Goal: Information Seeking & Learning: Understand process/instructions

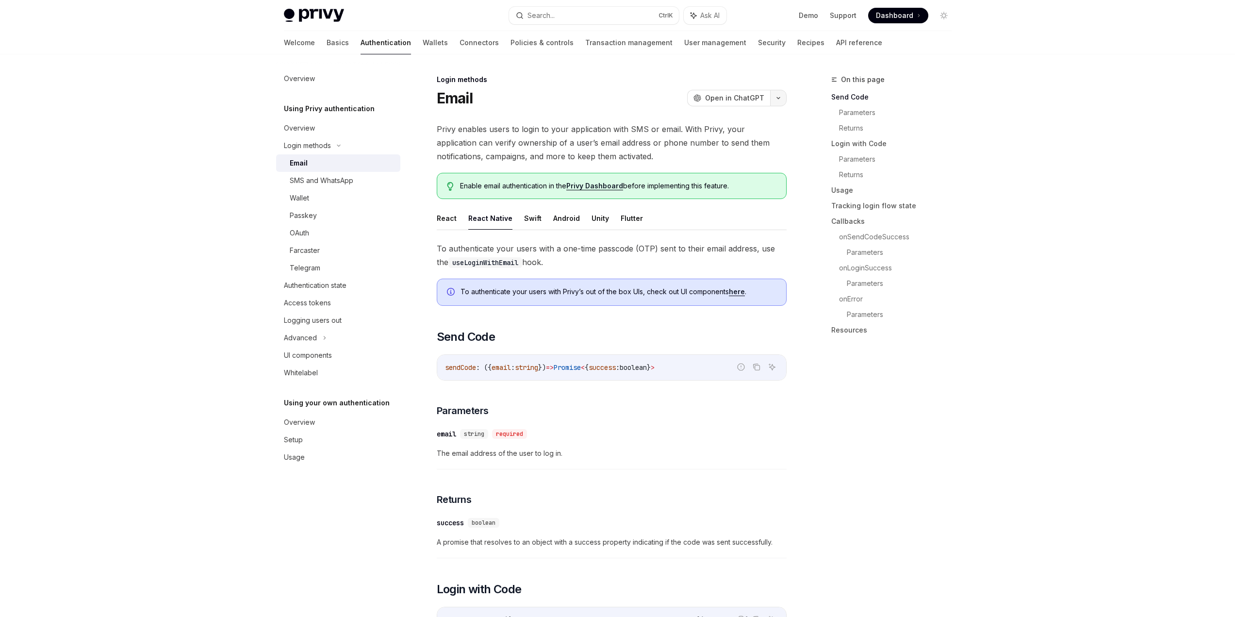
click at [784, 95] on button "button" at bounding box center [778, 98] width 16 height 16
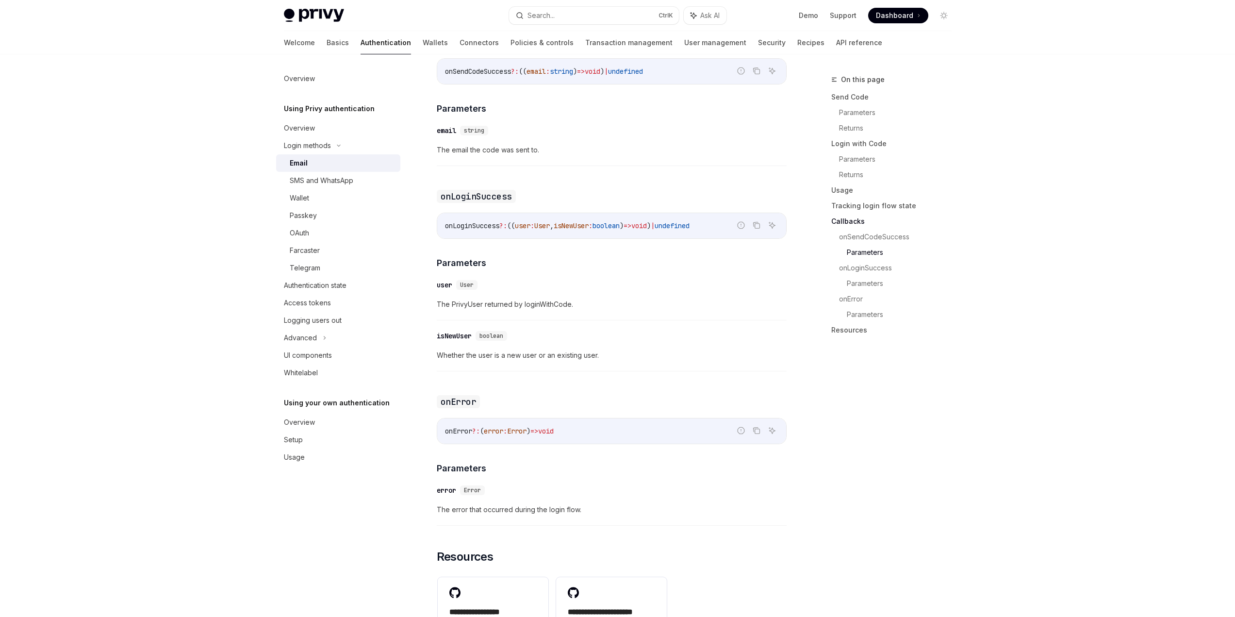
scroll to position [1728, 0]
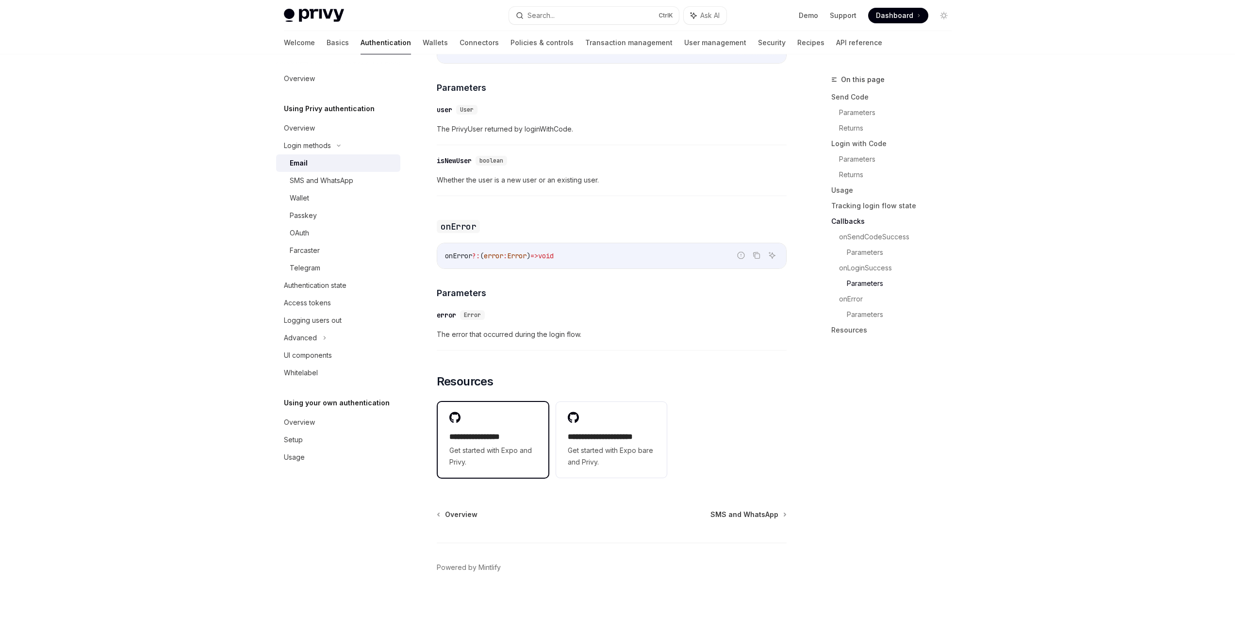
click at [499, 445] on span "Get started with Expo and Privy." at bounding box center [492, 455] width 87 height 23
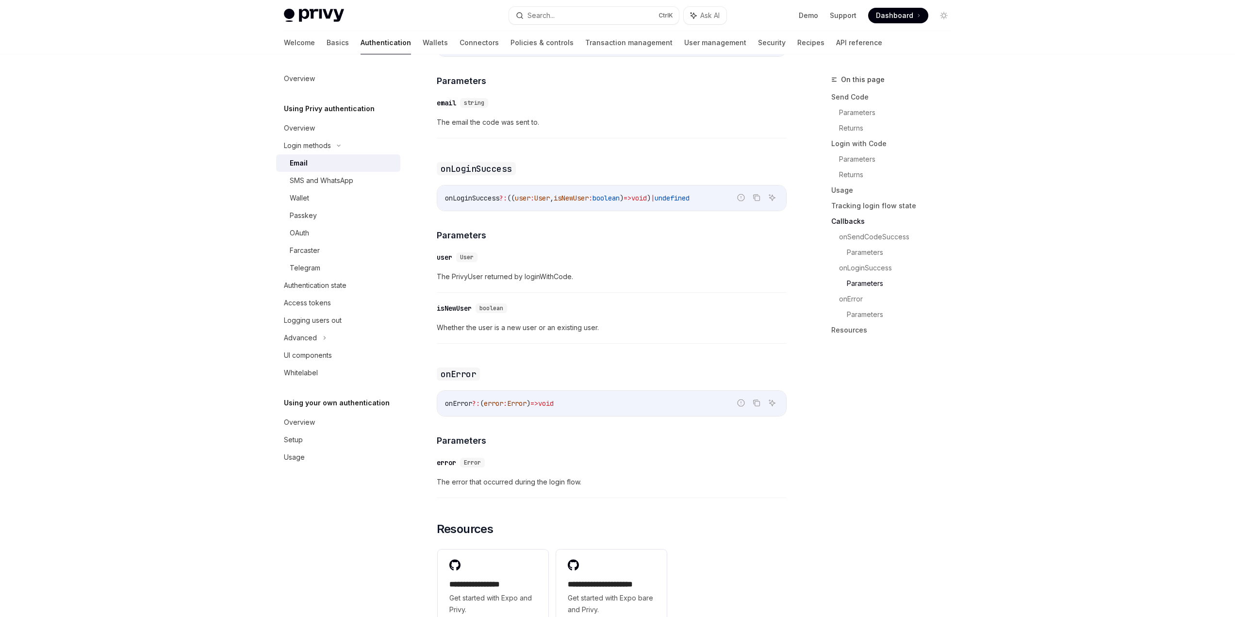
scroll to position [1437, 0]
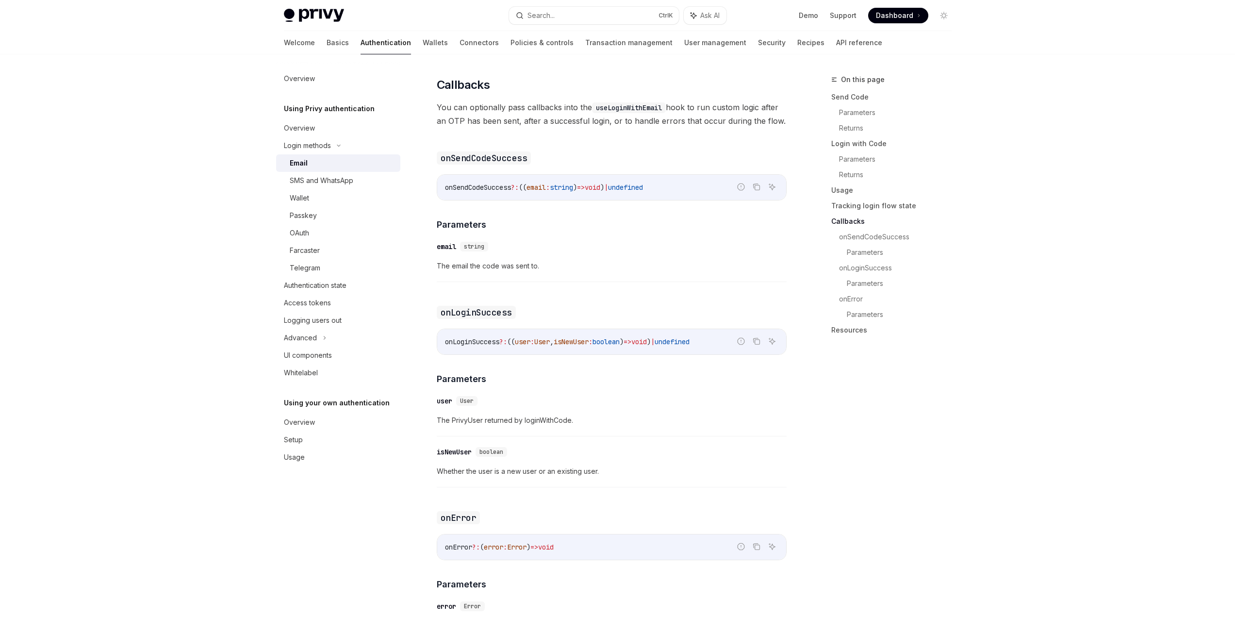
click at [314, 13] on img at bounding box center [314, 16] width 60 height 14
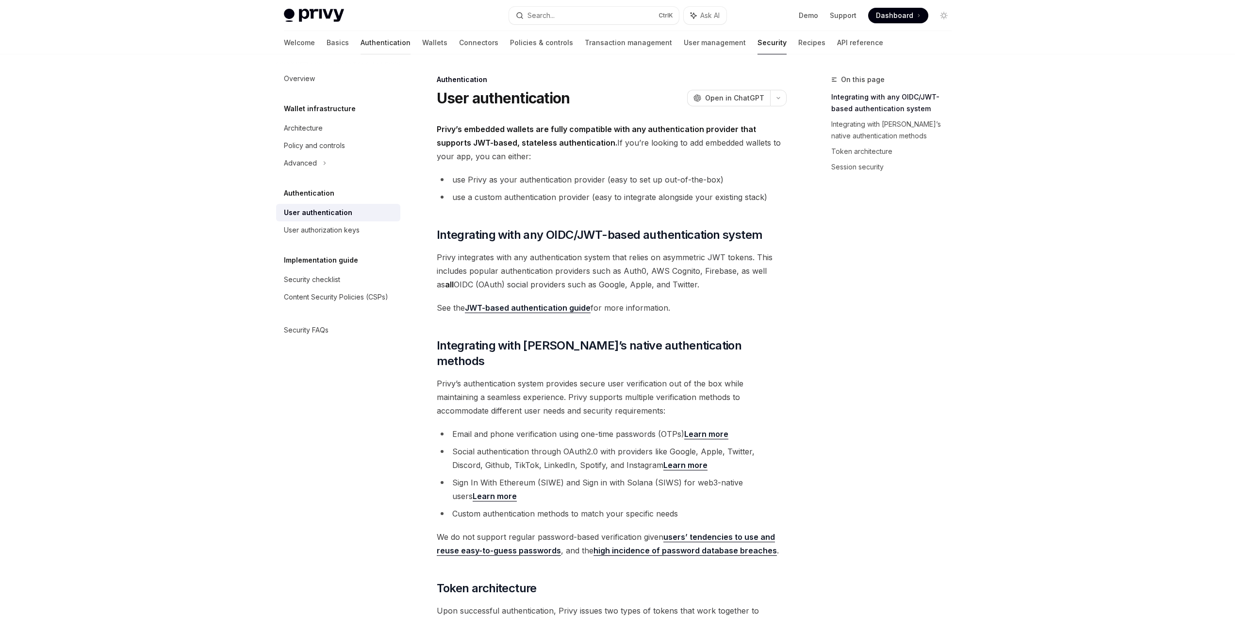
click at [361, 41] on link "Authentication" at bounding box center [386, 42] width 50 height 23
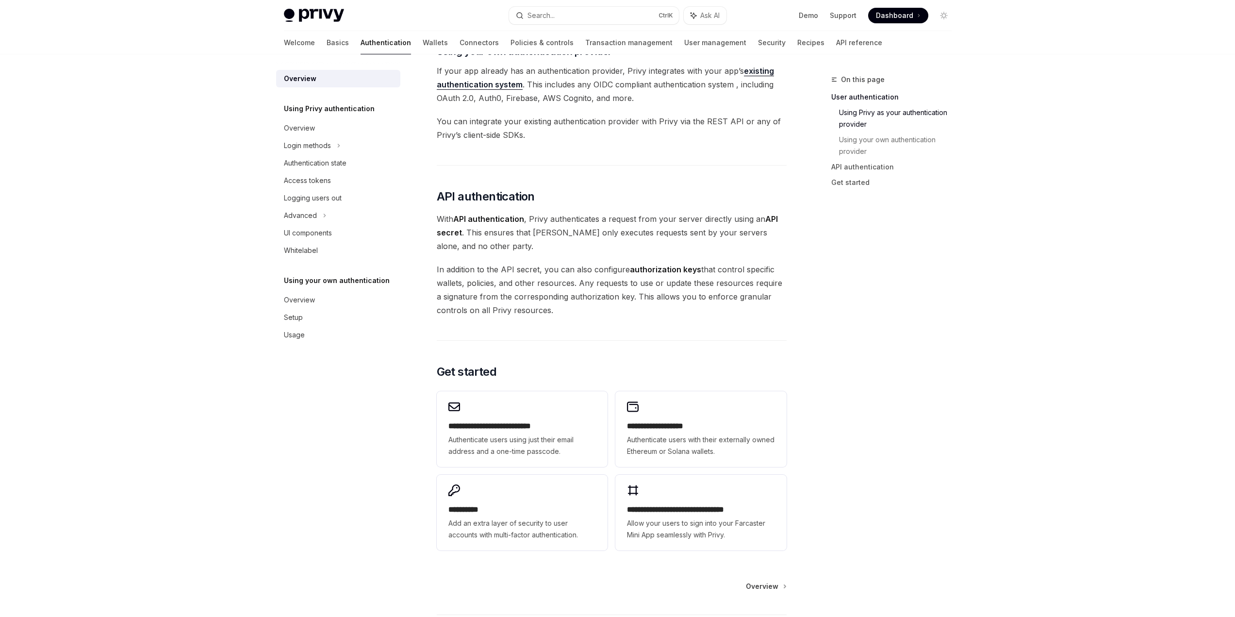
scroll to position [601, 0]
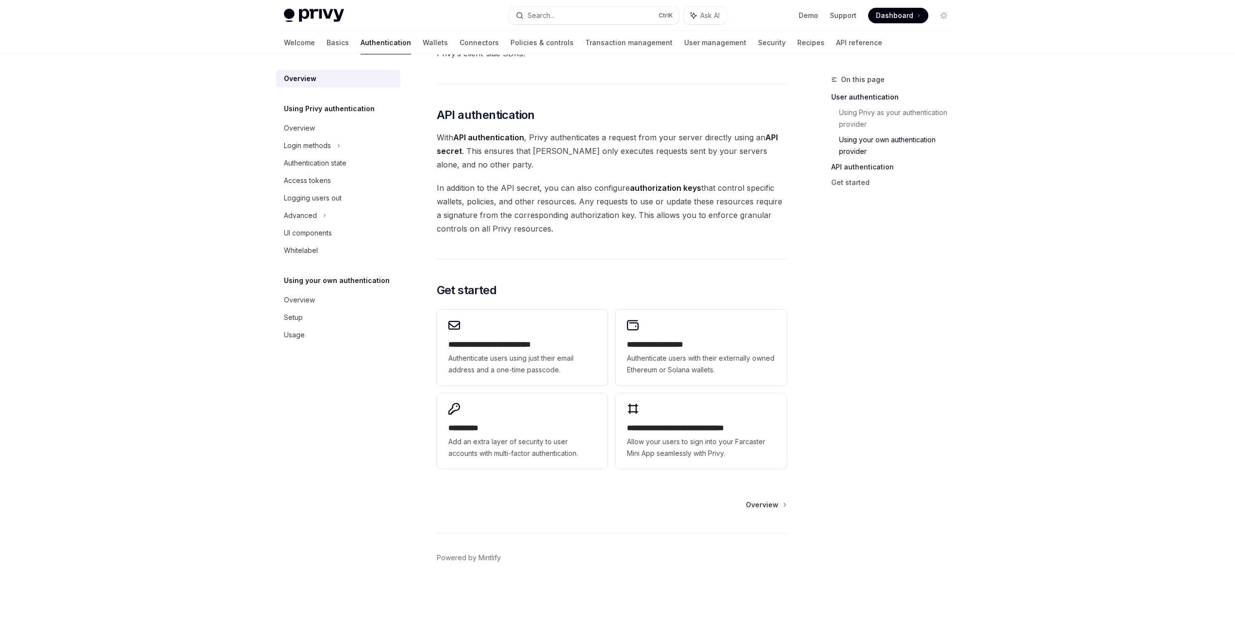
click at [839, 166] on link "API authentication" at bounding box center [895, 167] width 128 height 16
click at [852, 184] on link "Get started" at bounding box center [895, 183] width 128 height 16
click at [523, 345] on h2 "**********" at bounding box center [522, 345] width 148 height 12
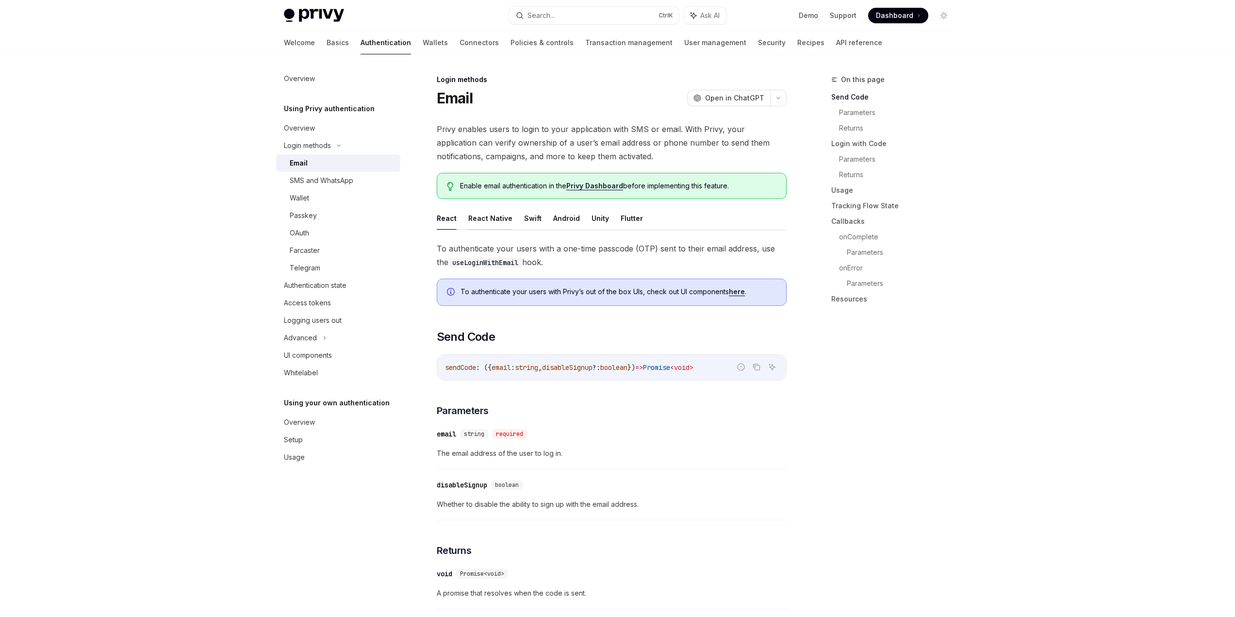
click at [487, 220] on button "React Native" at bounding box center [490, 218] width 44 height 23
type textarea "*"
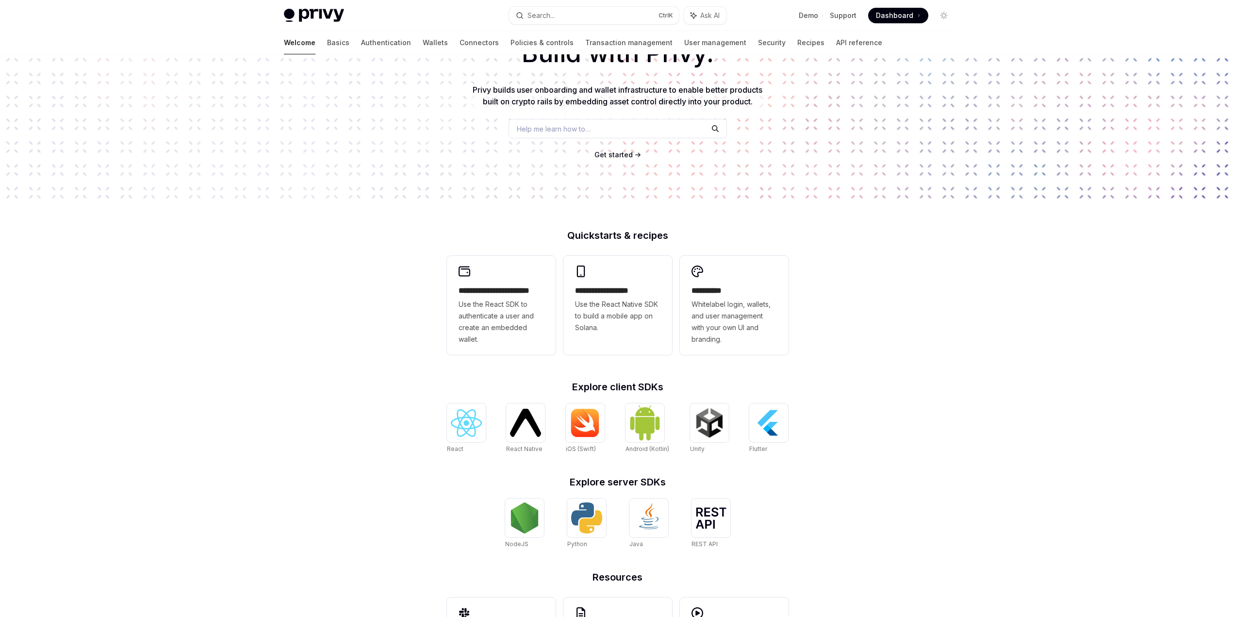
scroll to position [155, 0]
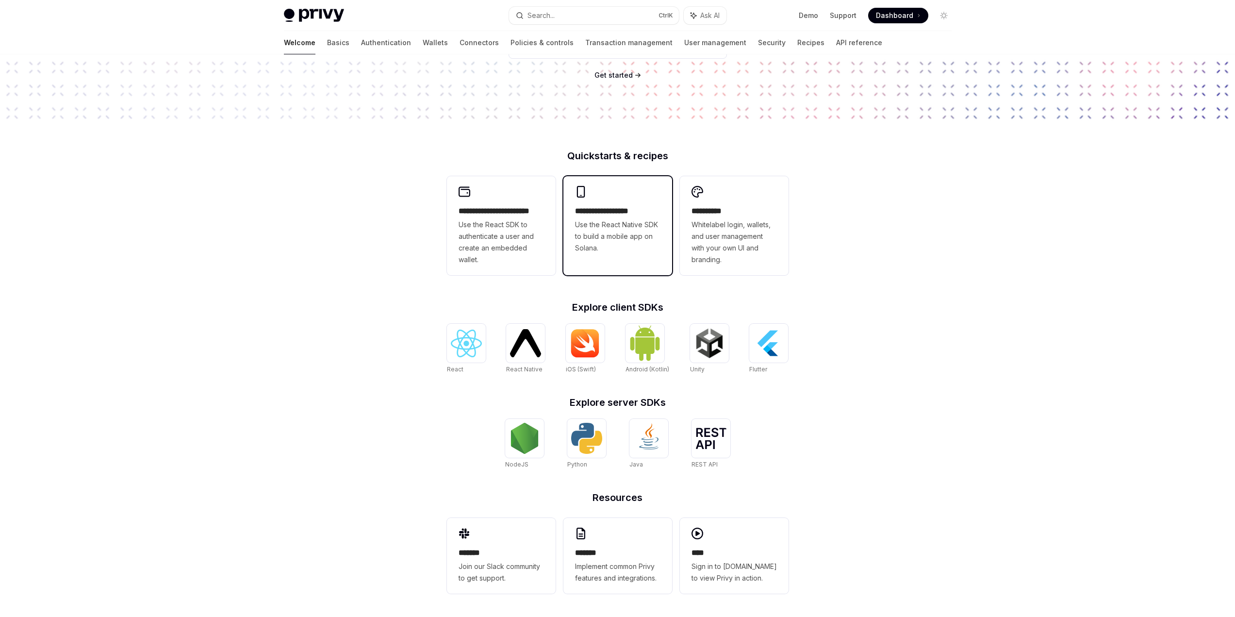
click at [618, 205] on div "**********" at bounding box center [617, 219] width 109 height 87
click at [529, 442] on img at bounding box center [524, 438] width 31 height 31
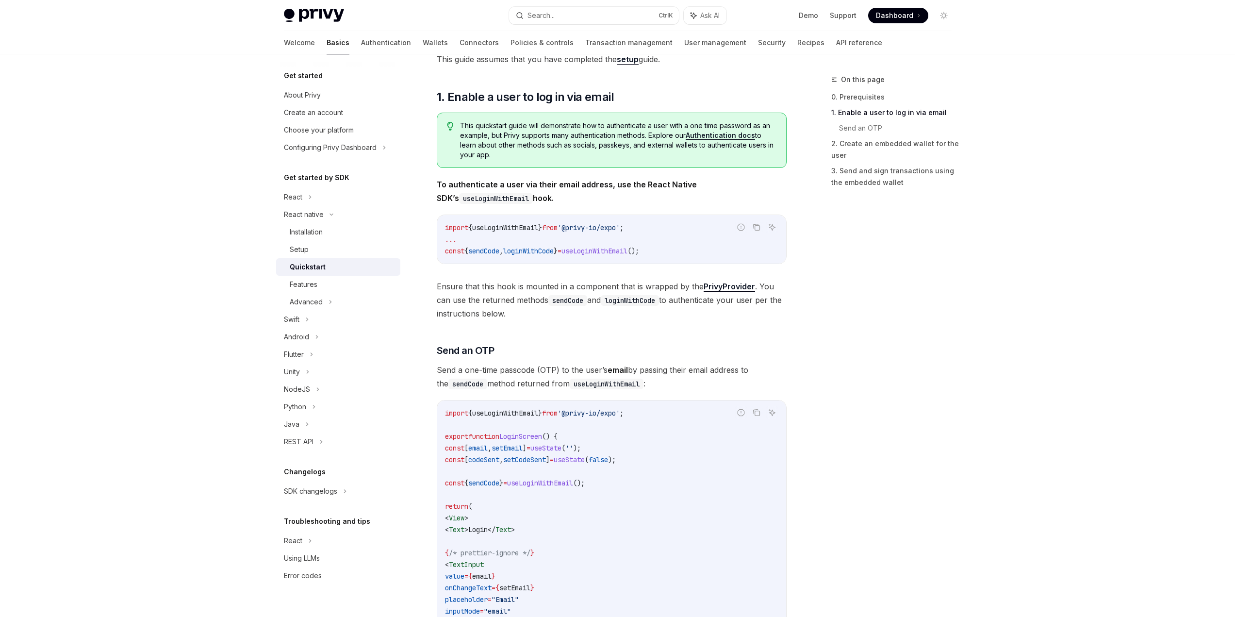
scroll to position [146, 0]
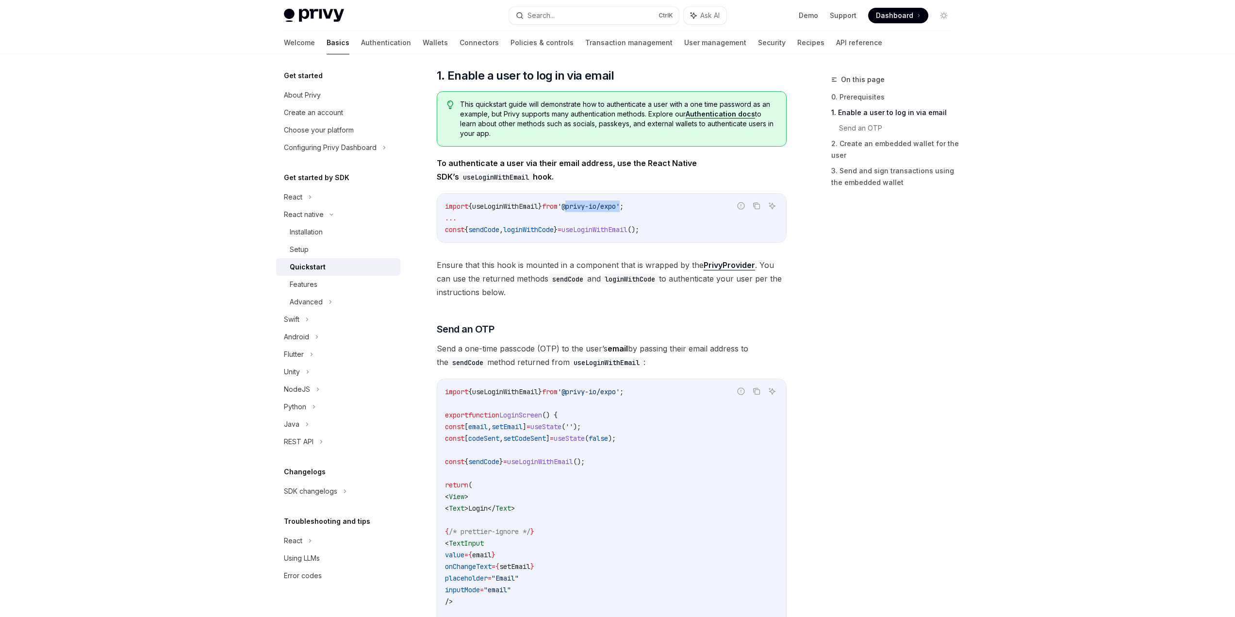
drag, startPoint x: 579, startPoint y: 206, endPoint x: 637, endPoint y: 207, distance: 57.7
click at [620, 207] on span "'@privy-io/expo'" at bounding box center [589, 206] width 62 height 9
copy span "@privy-io/expo"
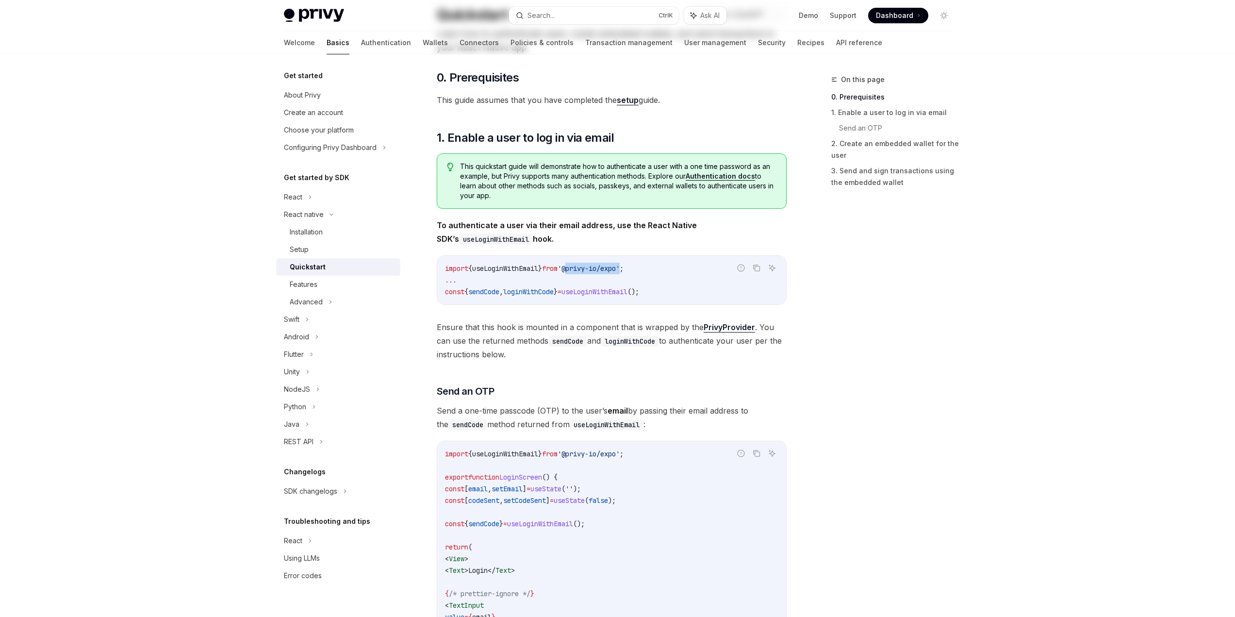
scroll to position [0, 0]
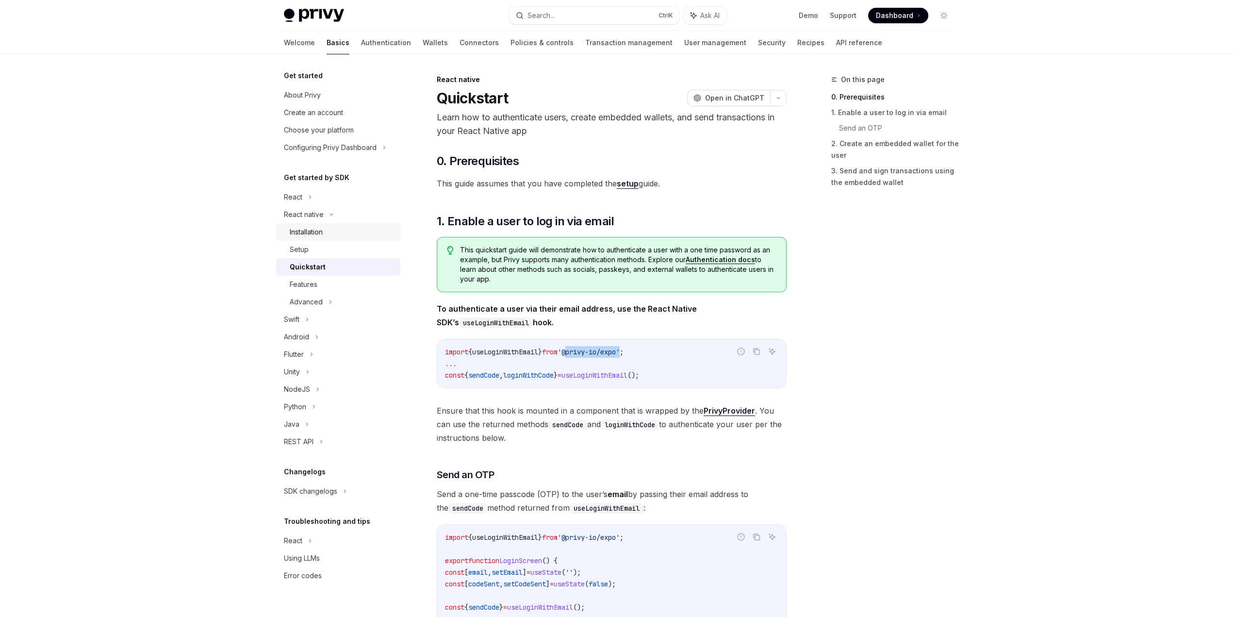
click at [320, 232] on div "Installation" at bounding box center [306, 232] width 33 height 12
type textarea "*"
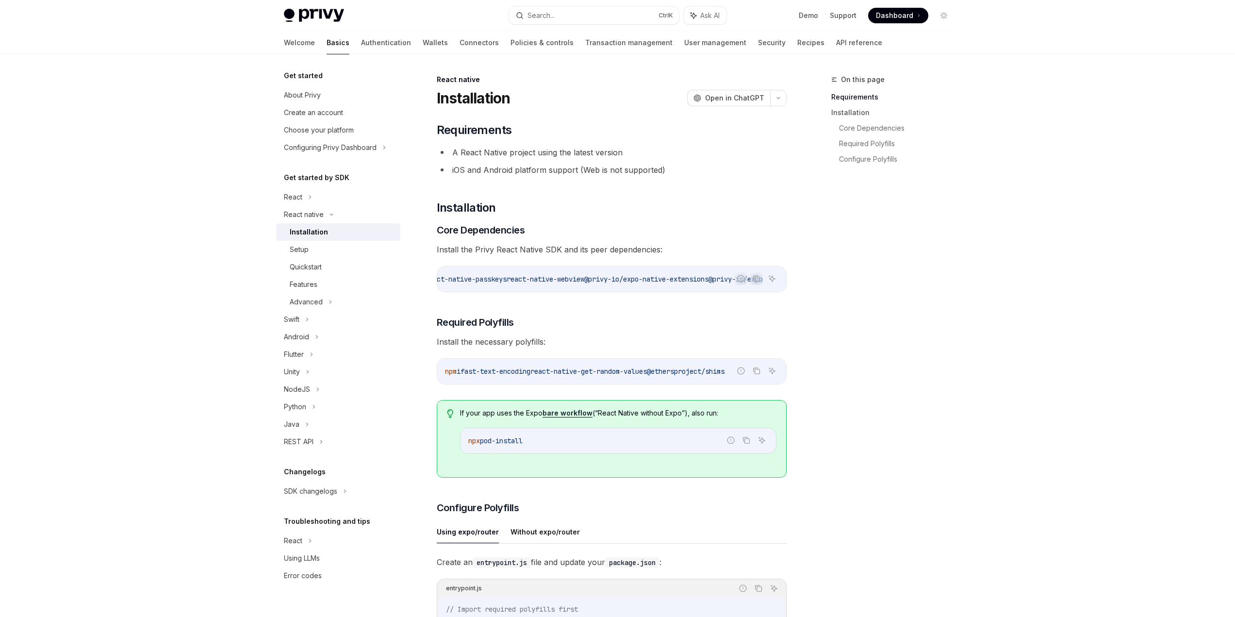
scroll to position [0, 538]
drag, startPoint x: 707, startPoint y: 280, endPoint x: 784, endPoint y: 281, distance: 77.7
click at [784, 281] on code "npx expo install expo-apple-authentication expo-application expo-crypto expo-li…" at bounding box center [390, 279] width 792 height 12
copy span "@privy-io/expo"
click at [760, 276] on icon "Copy the contents from the code block" at bounding box center [757, 279] width 8 height 8
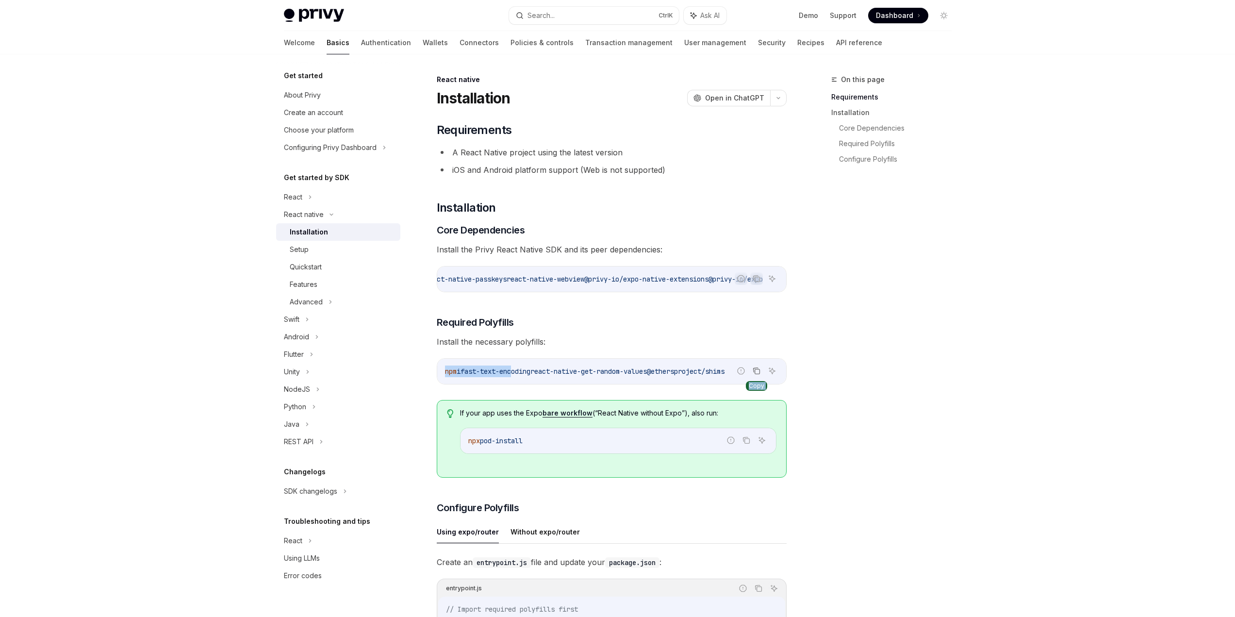
drag, startPoint x: 518, startPoint y: 376, endPoint x: 633, endPoint y: 382, distance: 115.2
click at [751, 374] on div "Report incorrect code Copy Ask AI npm i fast-text-encoding react-native-get-ran…" at bounding box center [612, 371] width 350 height 26
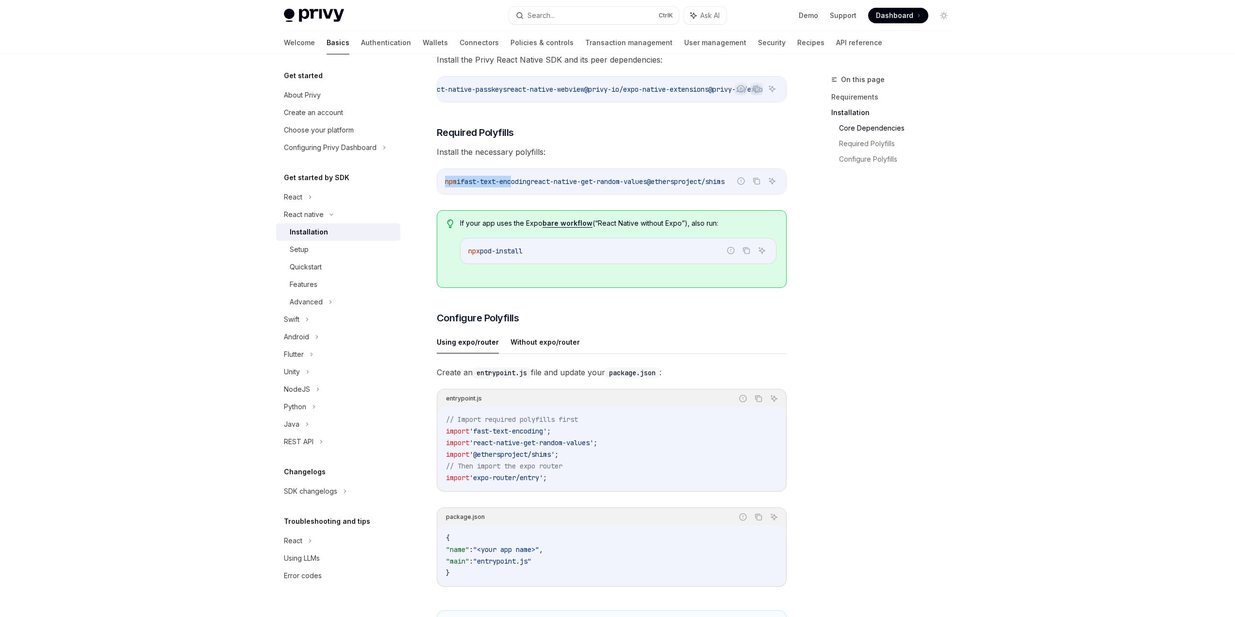
scroll to position [194, 0]
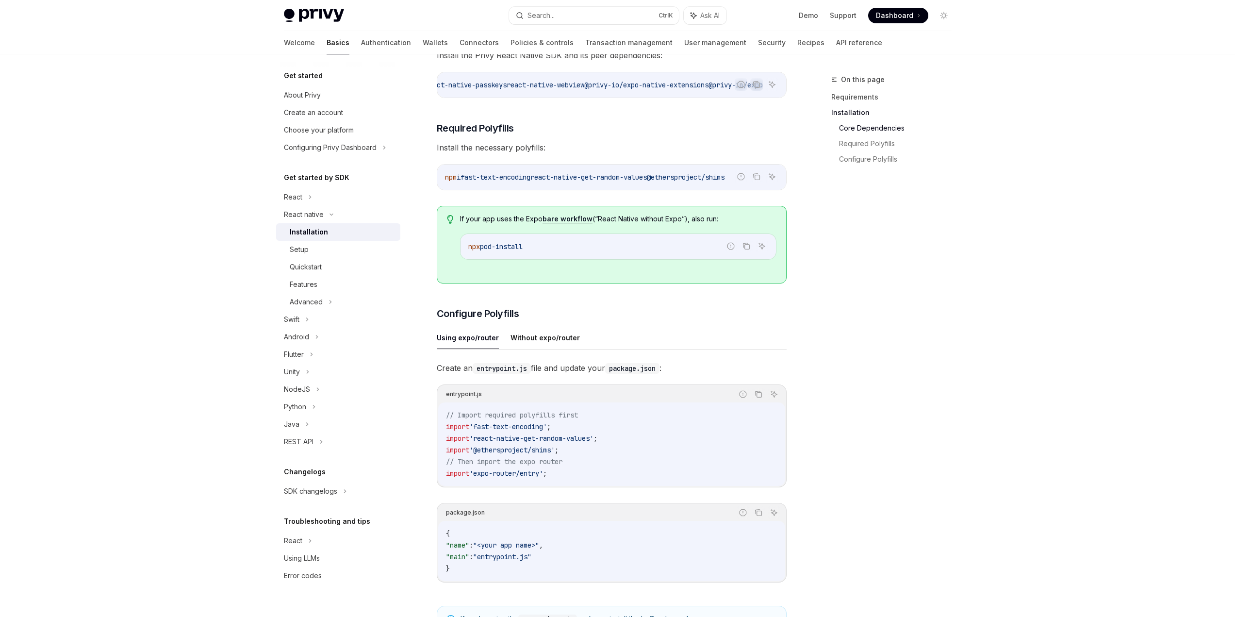
click at [879, 217] on div "On this page Requirements Installation Core Dependencies Required Polyfills Con…" at bounding box center [886, 345] width 148 height 543
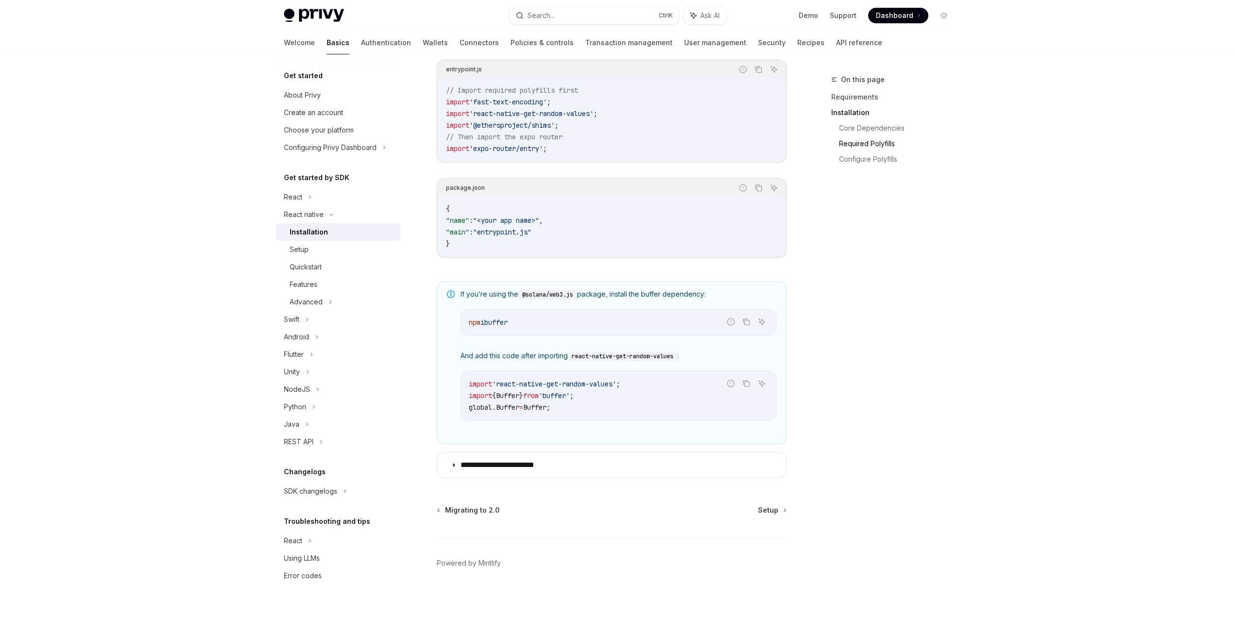
scroll to position [528, 0]
click at [957, 223] on div "On this page Requirements Installation Core Dependencies Required Polyfills Con…" at bounding box center [886, 345] width 148 height 543
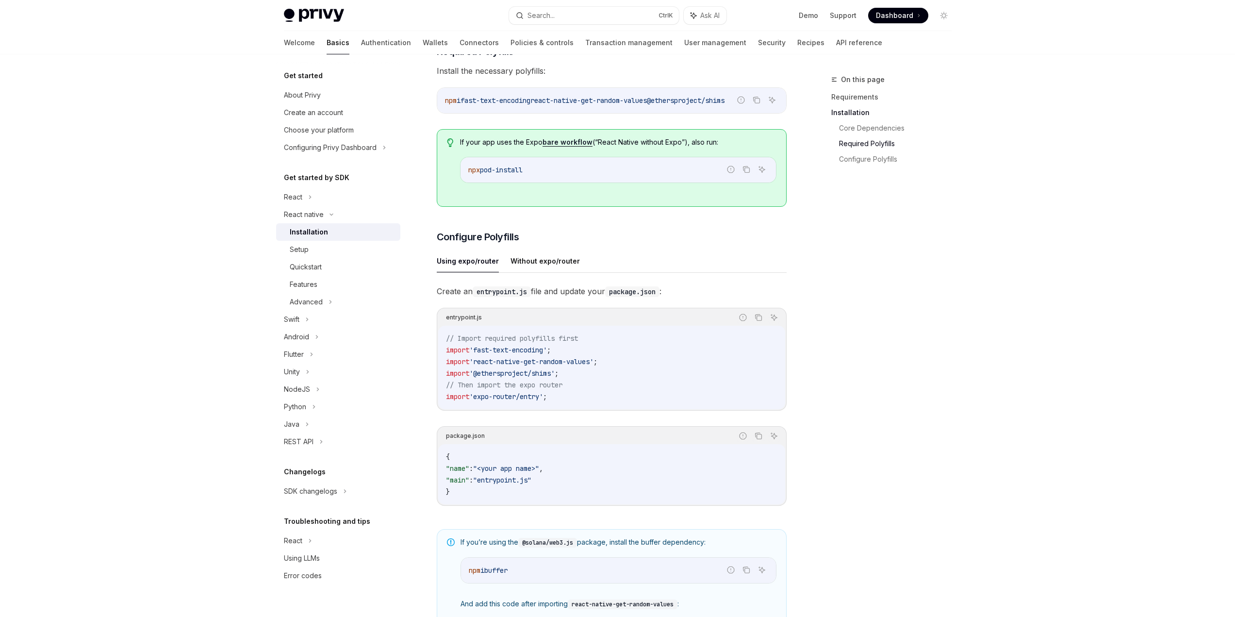
scroll to position [140, 0]
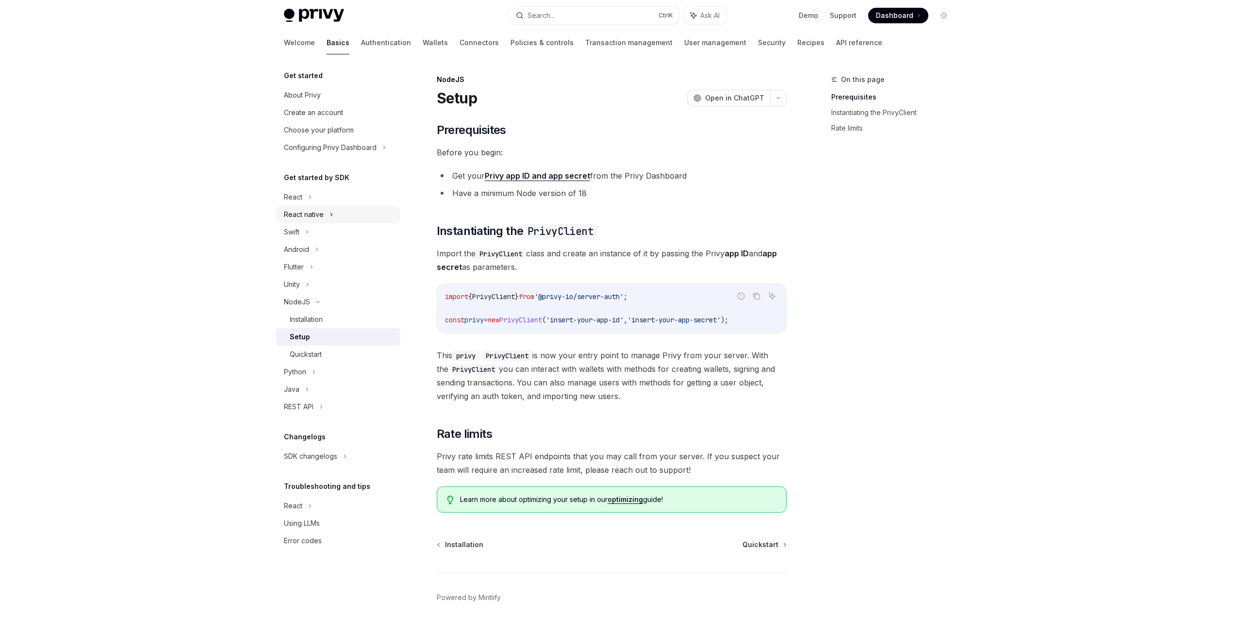
click at [333, 216] on div "React native" at bounding box center [338, 214] width 124 height 17
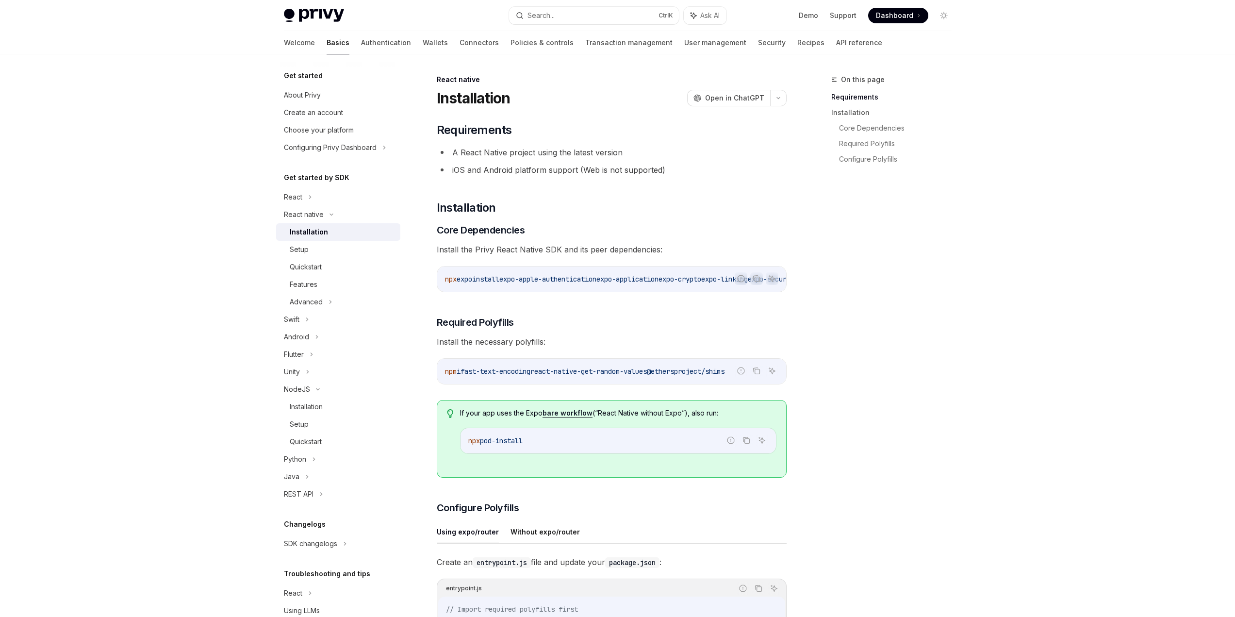
click at [318, 230] on div "Installation" at bounding box center [309, 232] width 38 height 12
drag, startPoint x: 551, startPoint y: 296, endPoint x: 604, endPoint y: 292, distance: 53.0
click at [604, 292] on div "Report incorrect code Copy Ask AI npx expo install expo-apple-authentication ex…" at bounding box center [612, 279] width 350 height 26
click at [632, 279] on span "expo-application" at bounding box center [627, 279] width 62 height 9
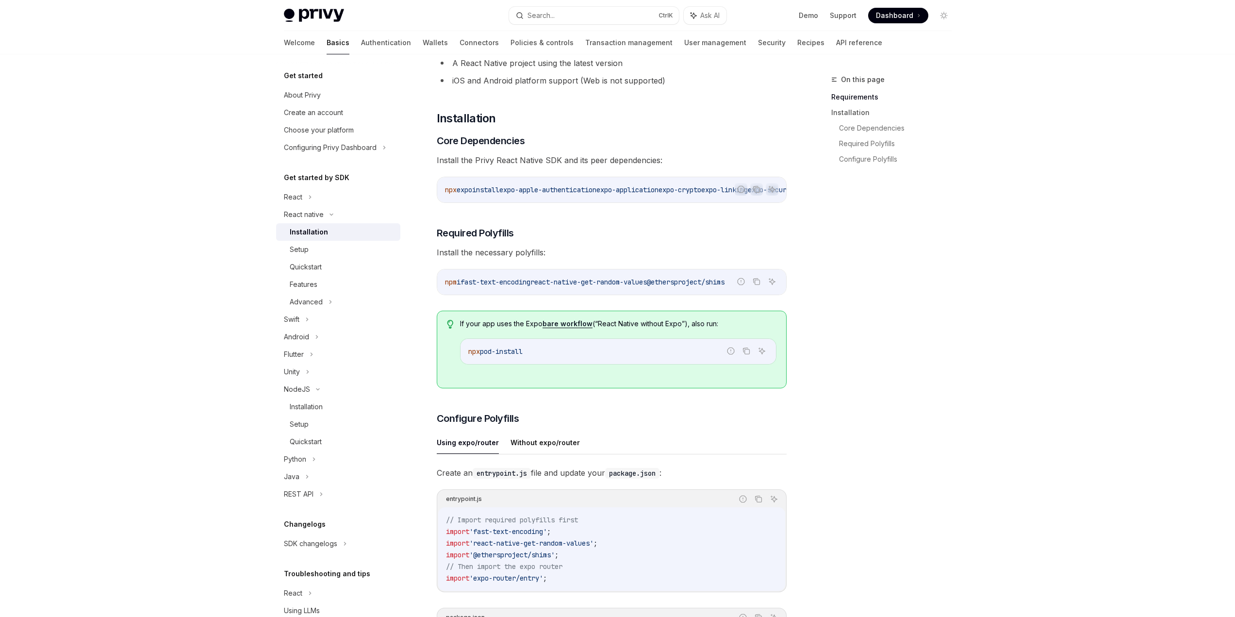
scroll to position [243, 0]
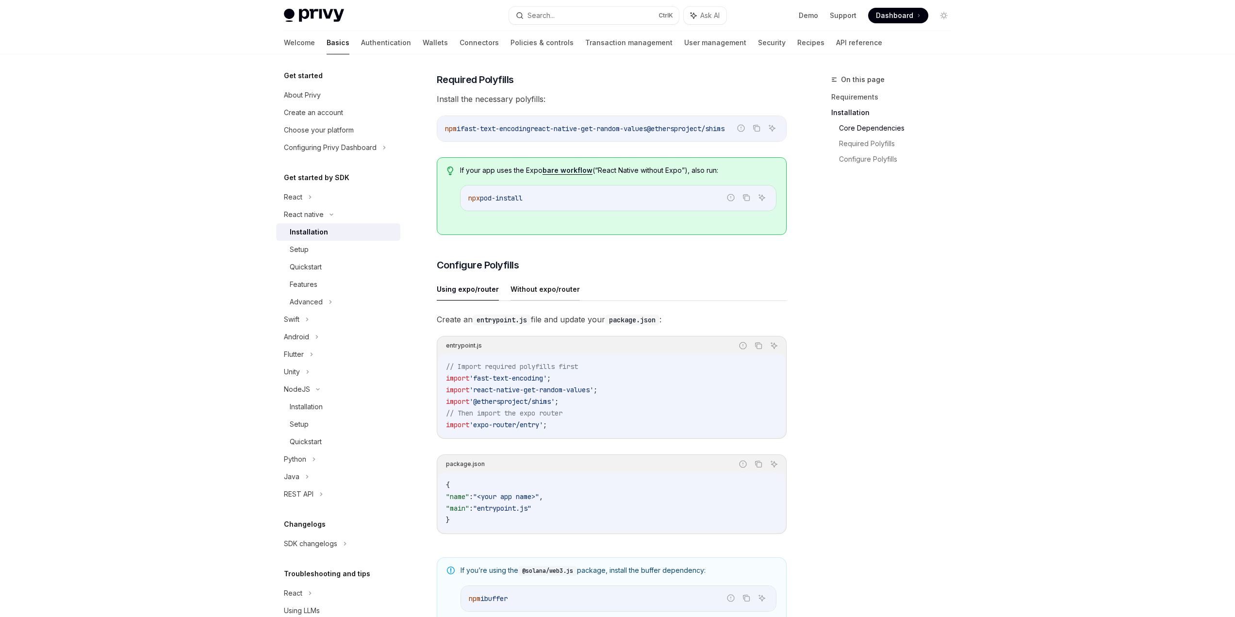
click at [558, 291] on button "Without expo/router" at bounding box center [544, 289] width 69 height 23
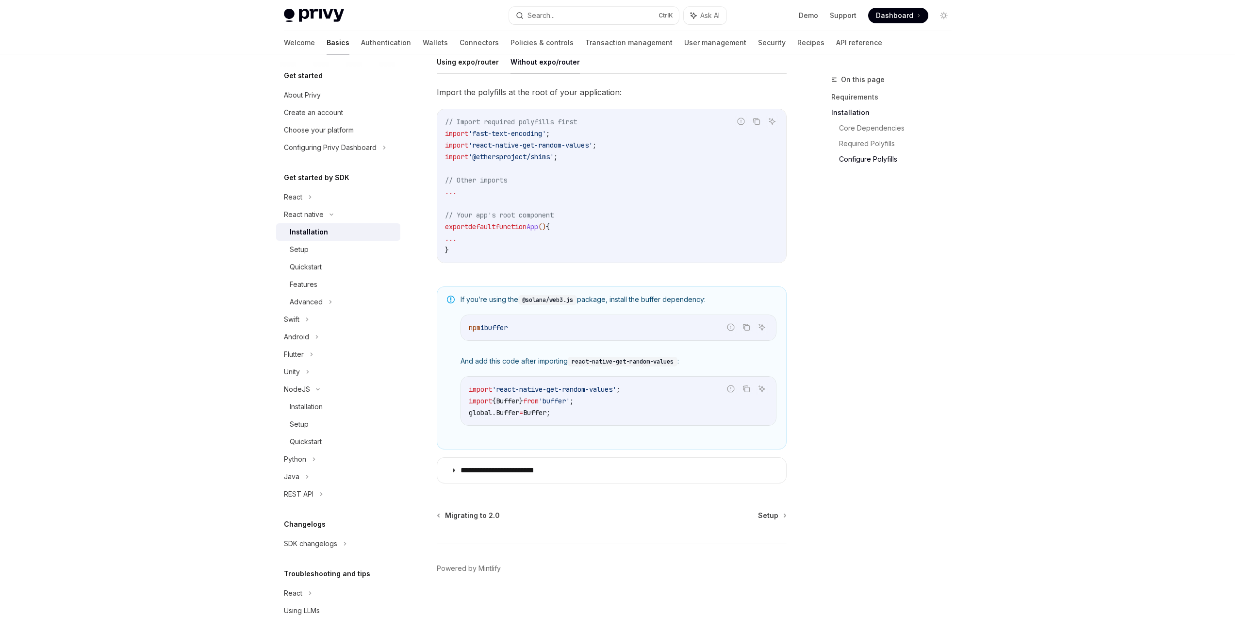
scroll to position [484, 0]
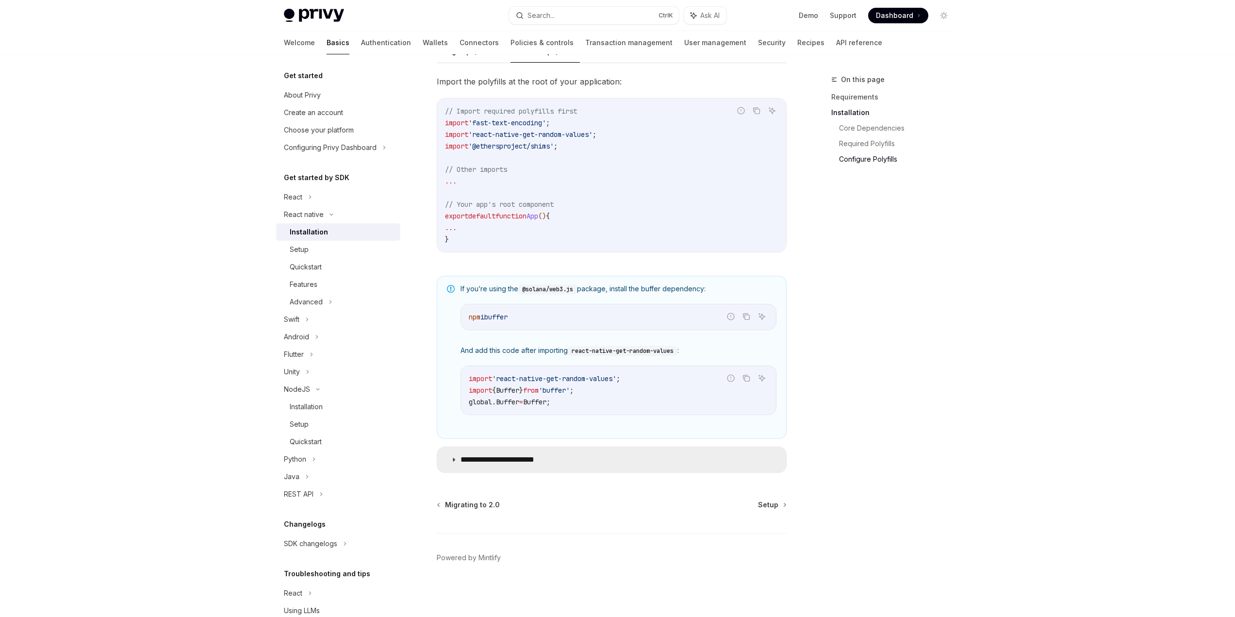
click at [506, 454] on summary "**********" at bounding box center [611, 459] width 349 height 25
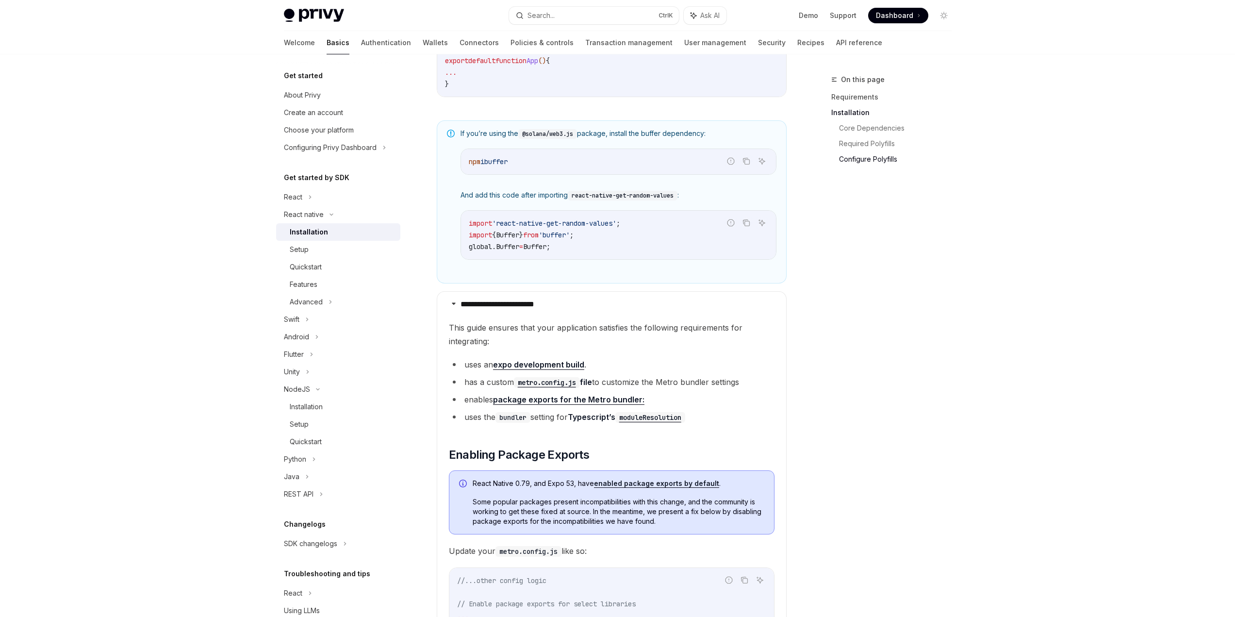
scroll to position [775, 0]
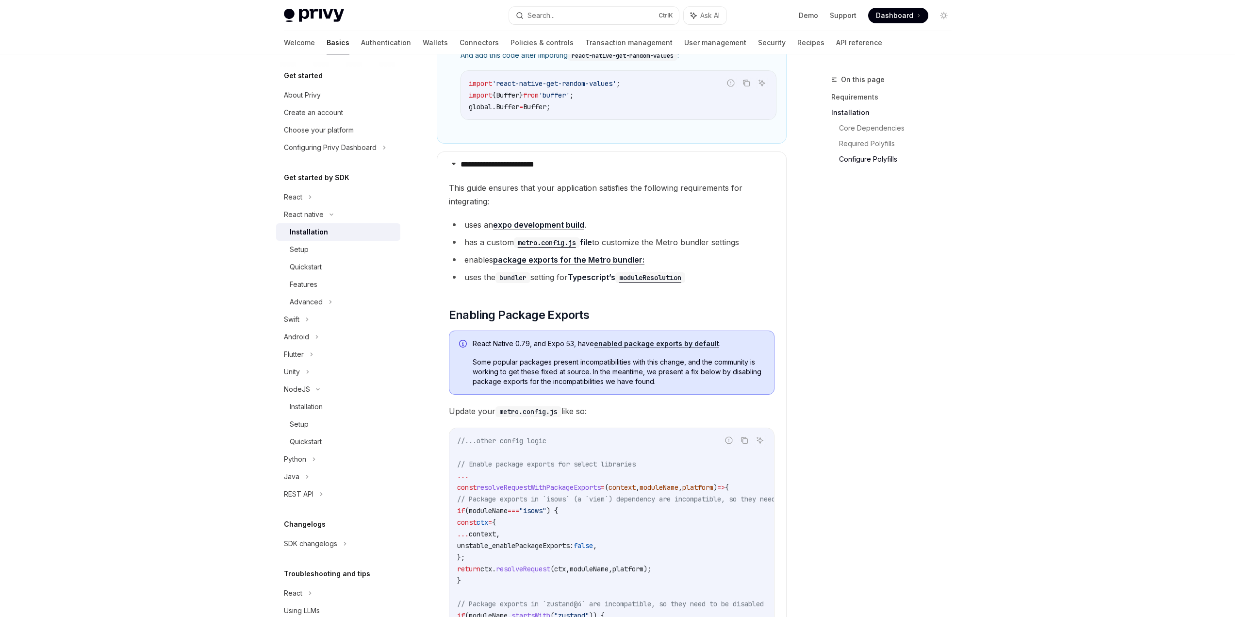
click at [556, 227] on link "expo development build" at bounding box center [538, 225] width 91 height 10
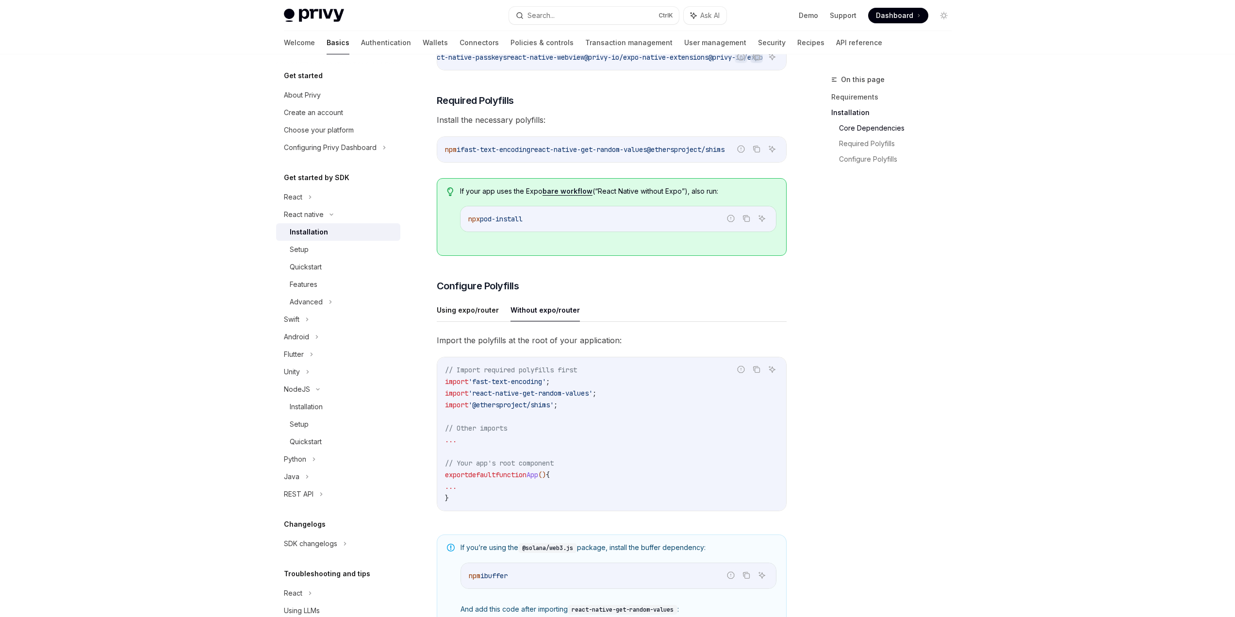
scroll to position [243, 0]
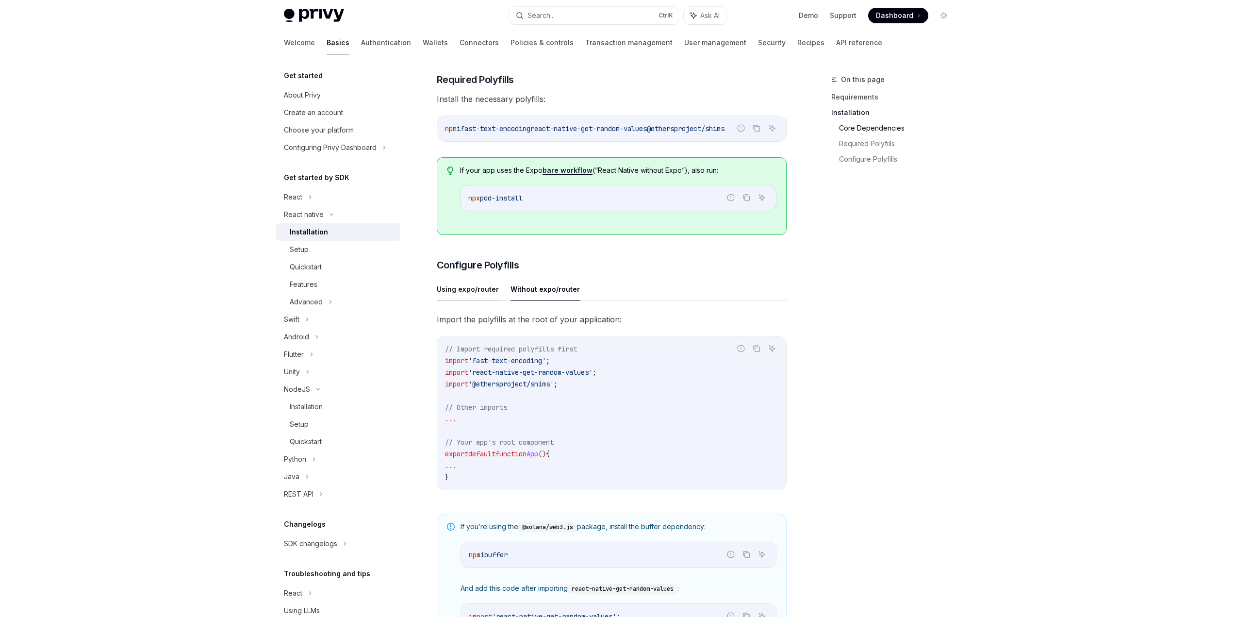
click at [462, 290] on button "Using expo/router" at bounding box center [468, 289] width 62 height 23
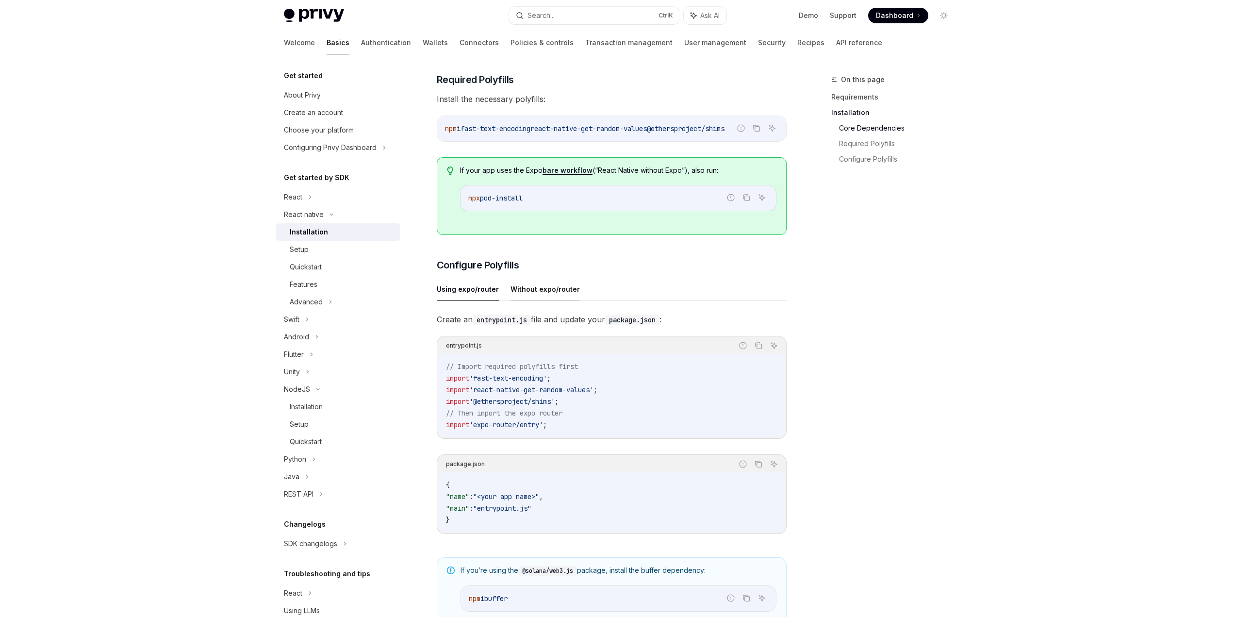
click at [543, 293] on button "Without expo/router" at bounding box center [544, 289] width 69 height 23
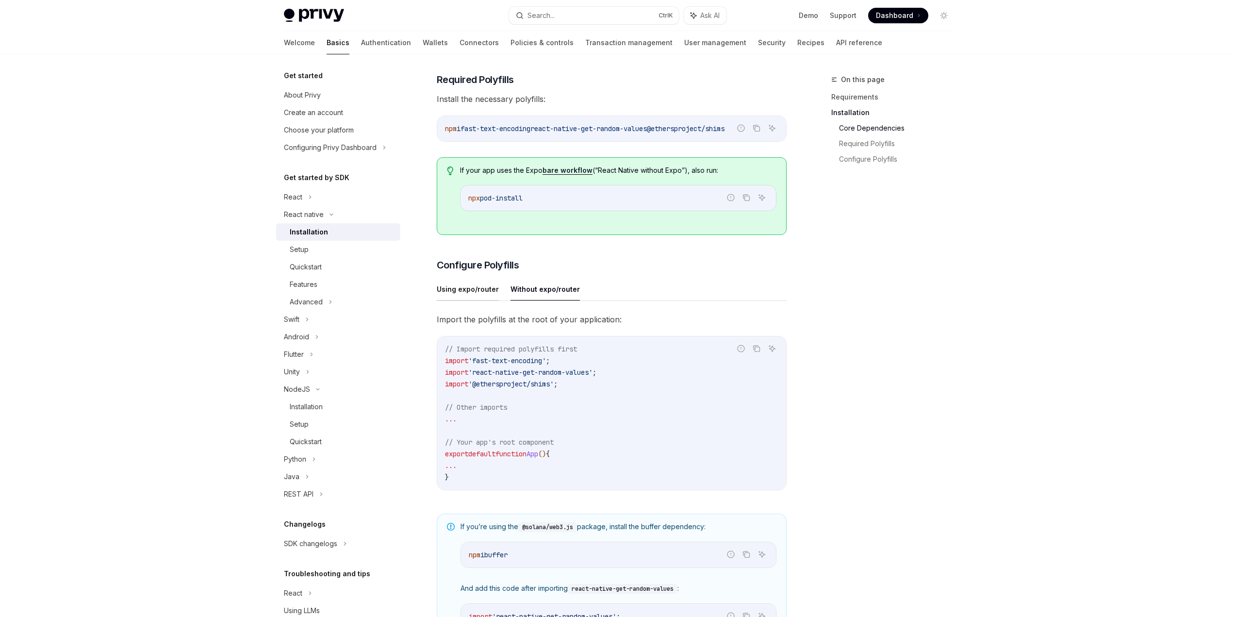
click at [466, 296] on button "Using expo/router" at bounding box center [468, 289] width 62 height 23
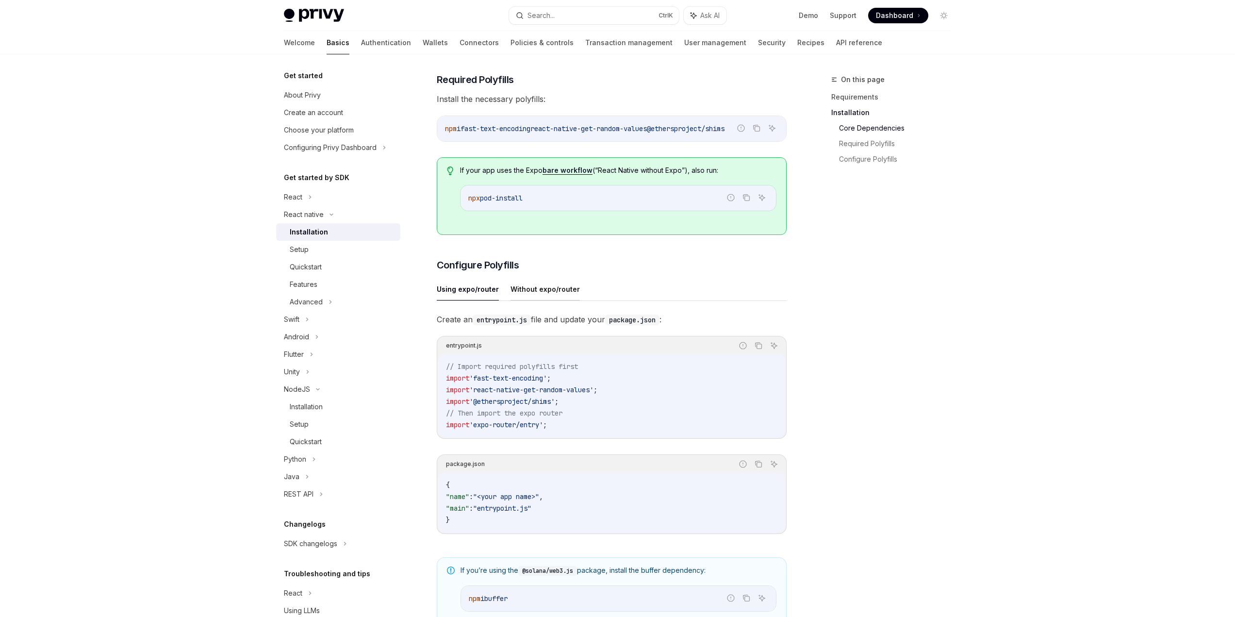
click at [534, 295] on button "Without expo/router" at bounding box center [544, 289] width 69 height 23
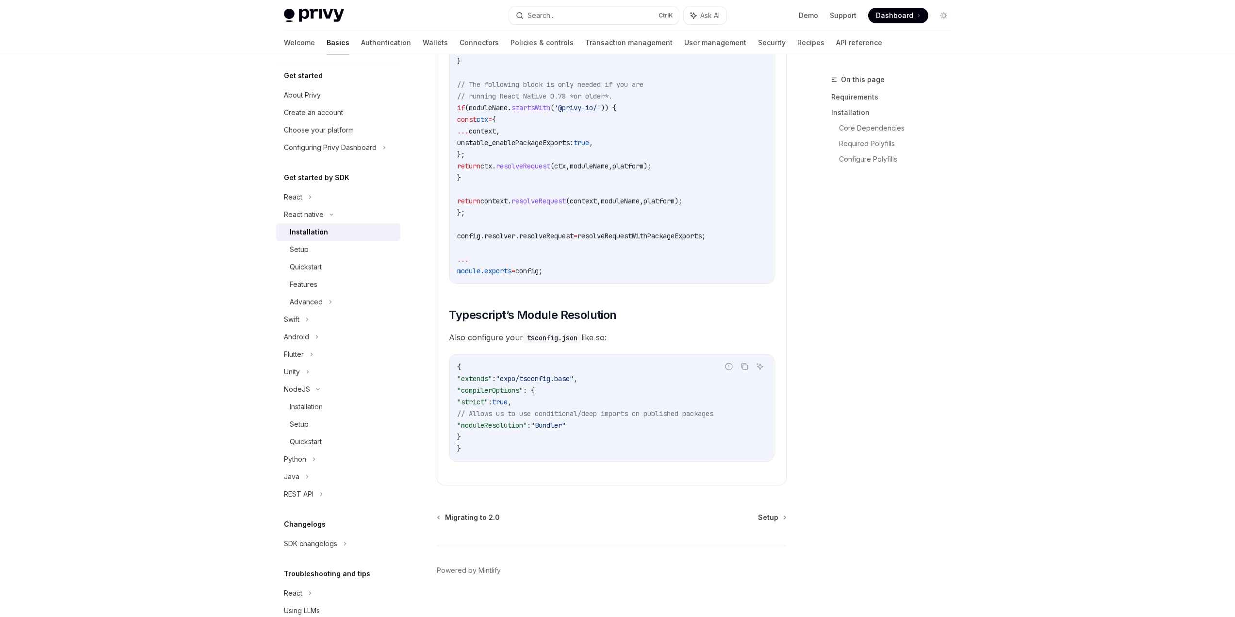
scroll to position [1525, 0]
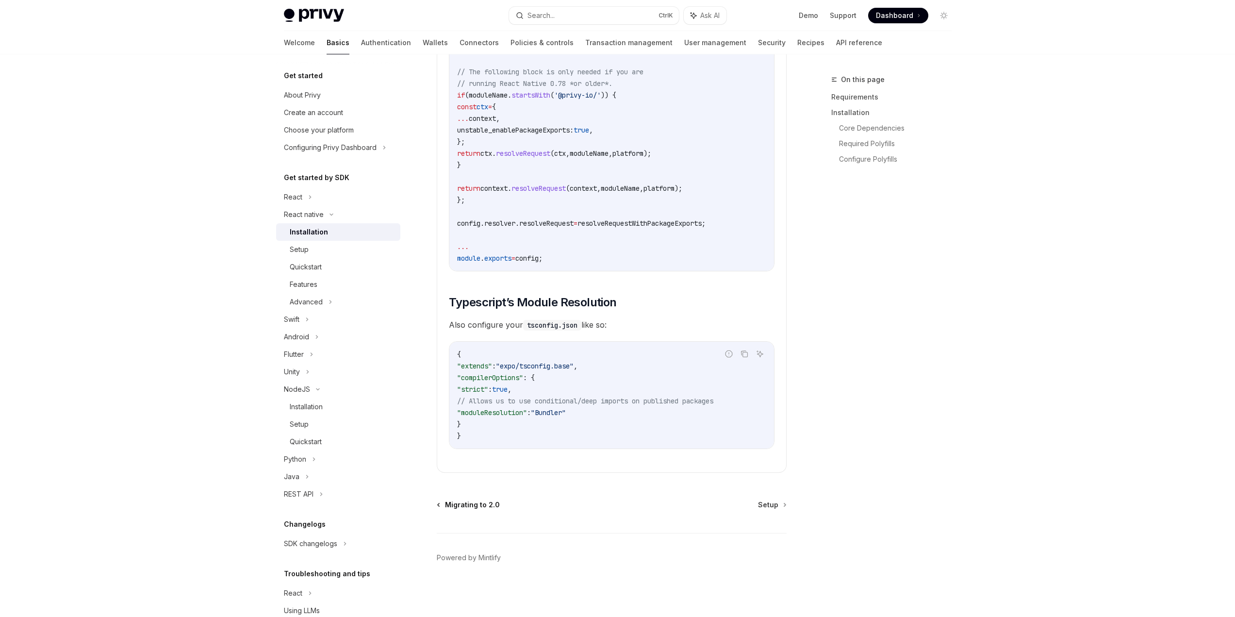
click at [474, 505] on span "Migrating to 2.0" at bounding box center [472, 505] width 55 height 10
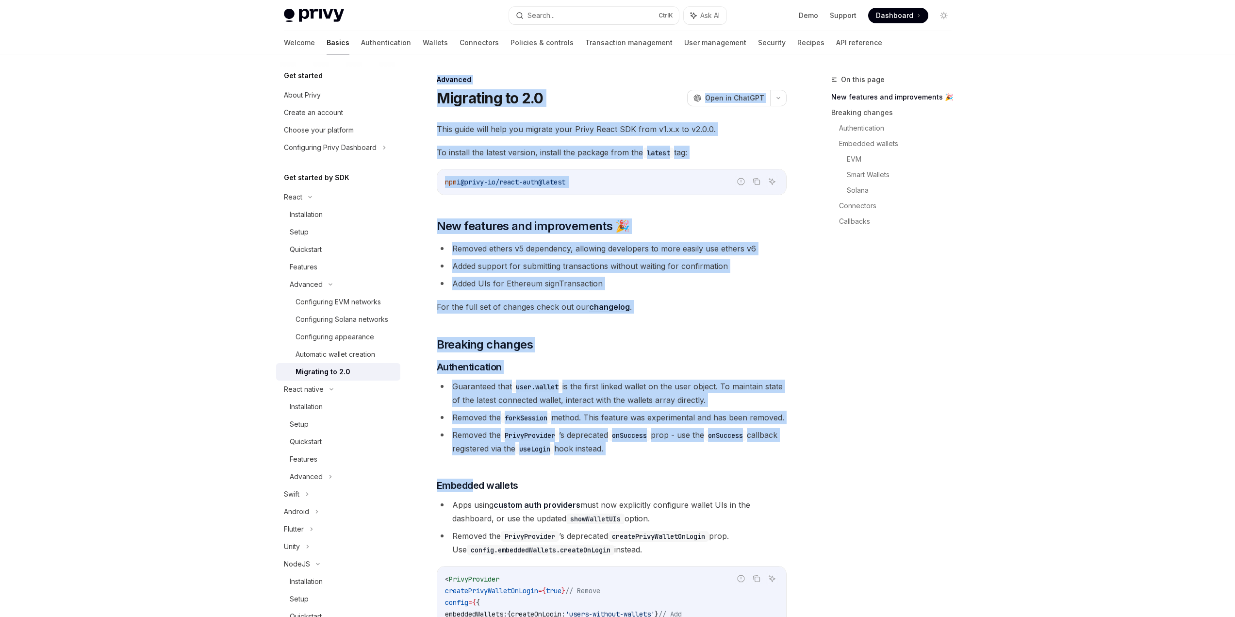
drag, startPoint x: 474, startPoint y: 505, endPoint x: 874, endPoint y: 471, distance: 402.2
click at [883, 466] on div "On this page New features and improvements 🎉 Breaking changes Authentication Em…" at bounding box center [886, 345] width 148 height 543
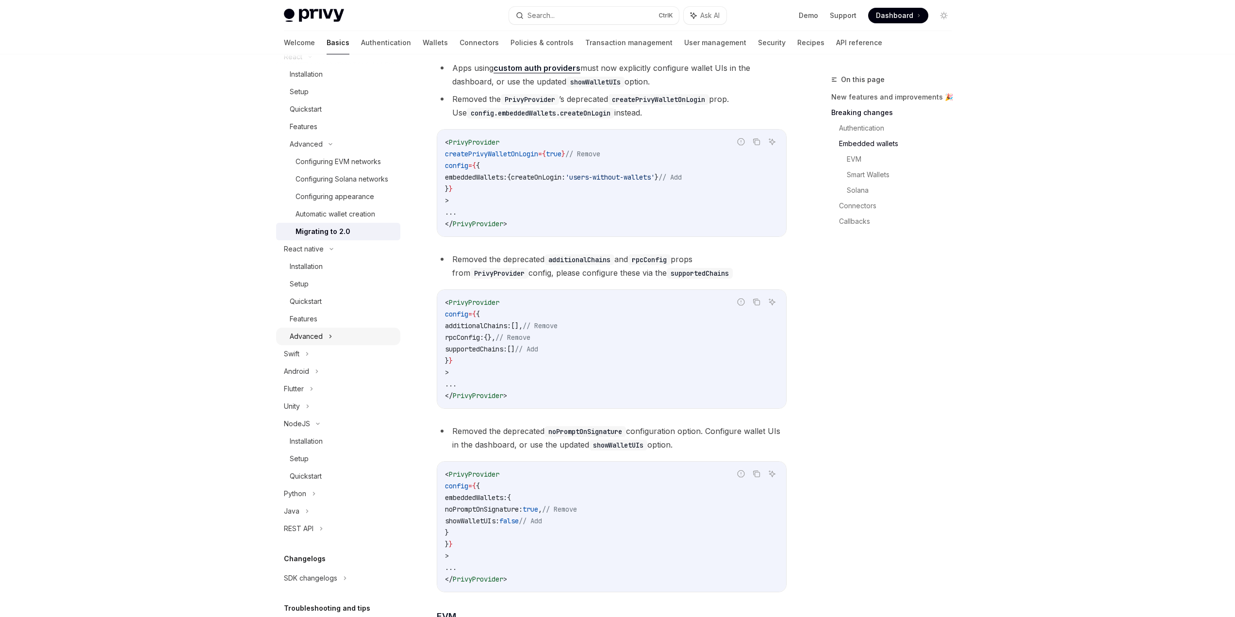
scroll to position [146, 0]
click at [317, 372] on icon at bounding box center [317, 366] width 4 height 12
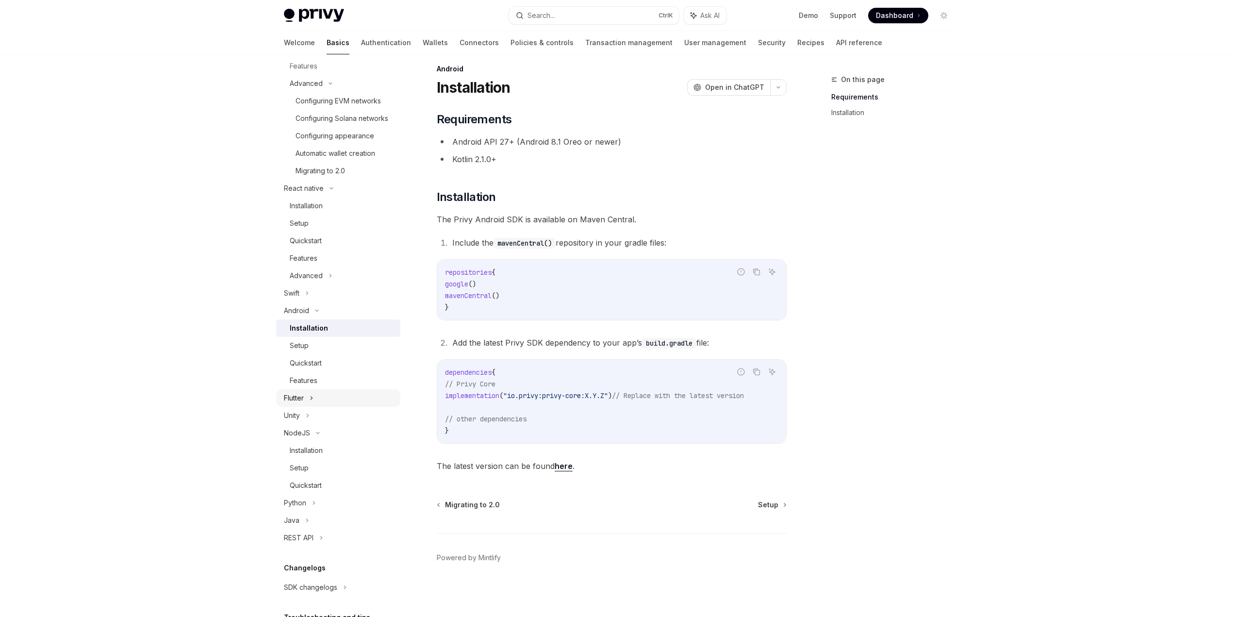
scroll to position [296, 0]
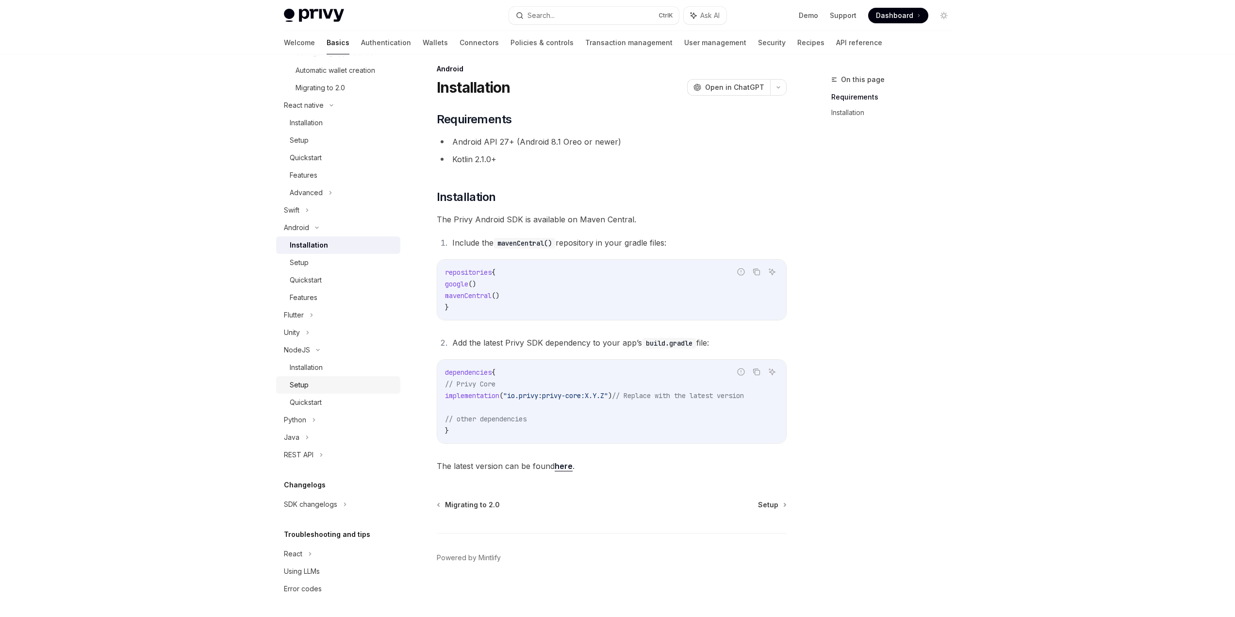
click at [314, 386] on div "Setup" at bounding box center [342, 385] width 105 height 12
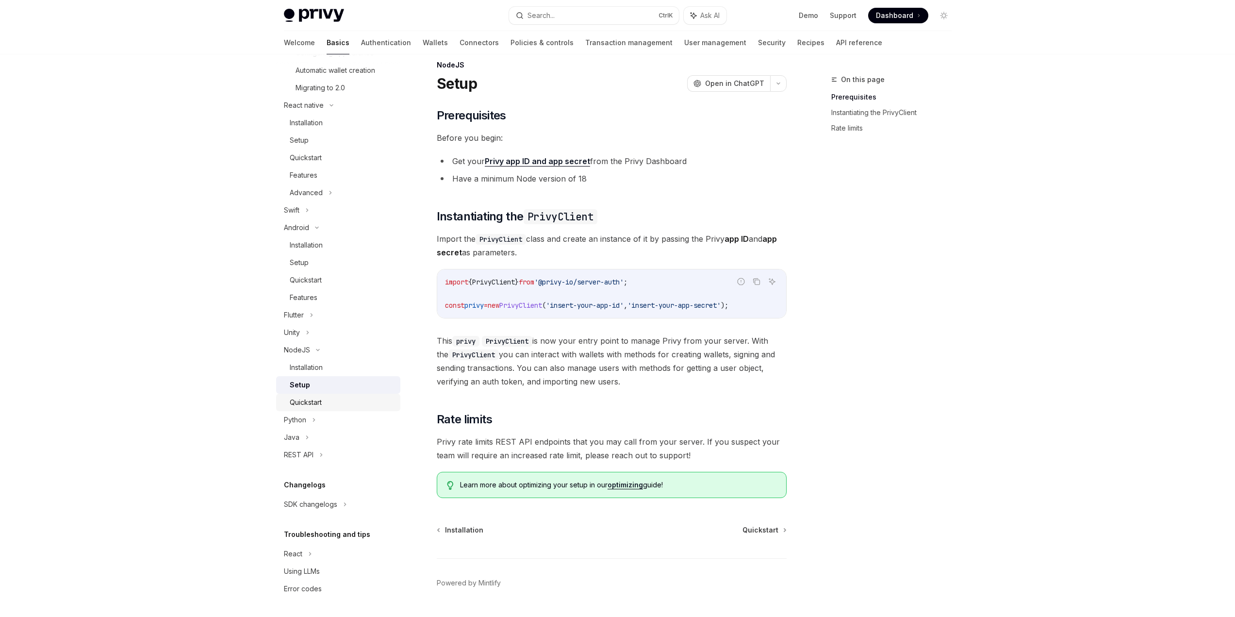
click at [307, 400] on div "Quickstart" at bounding box center [306, 402] width 32 height 12
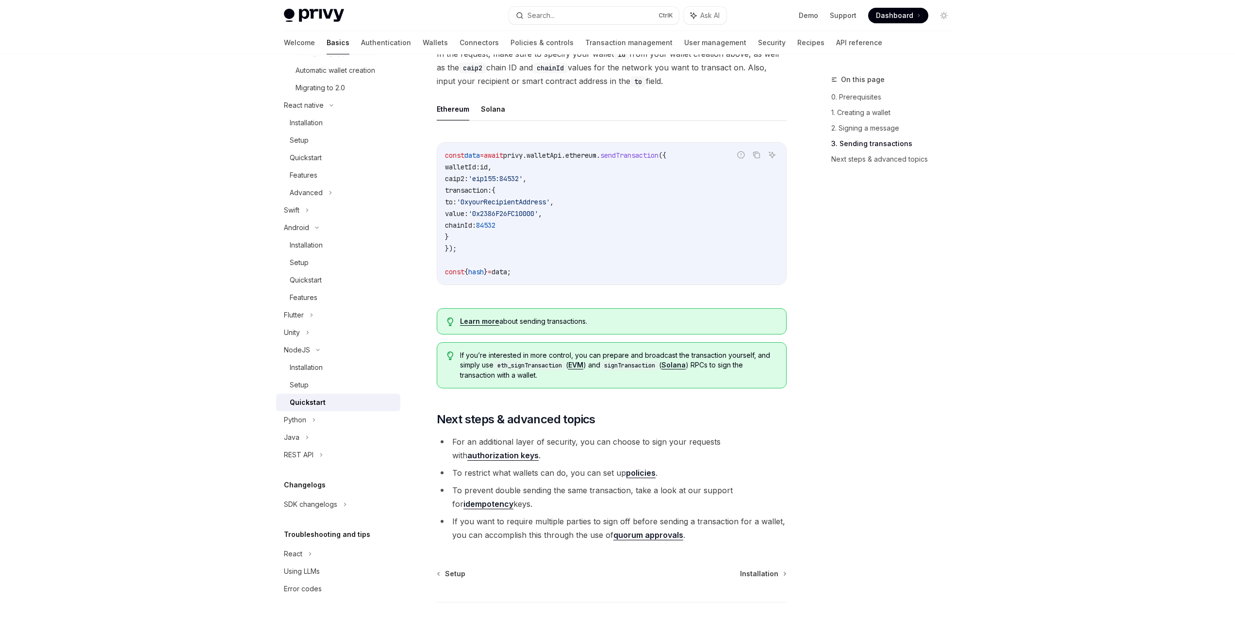
scroll to position [838, 0]
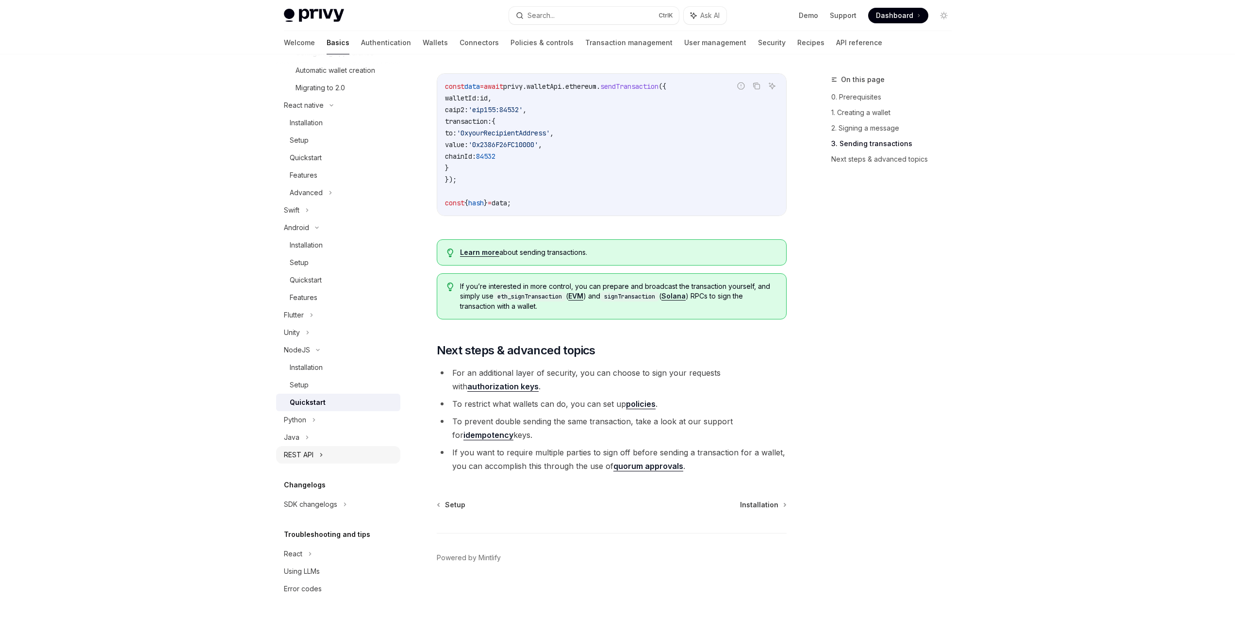
click at [322, 453] on icon at bounding box center [321, 455] width 4 height 12
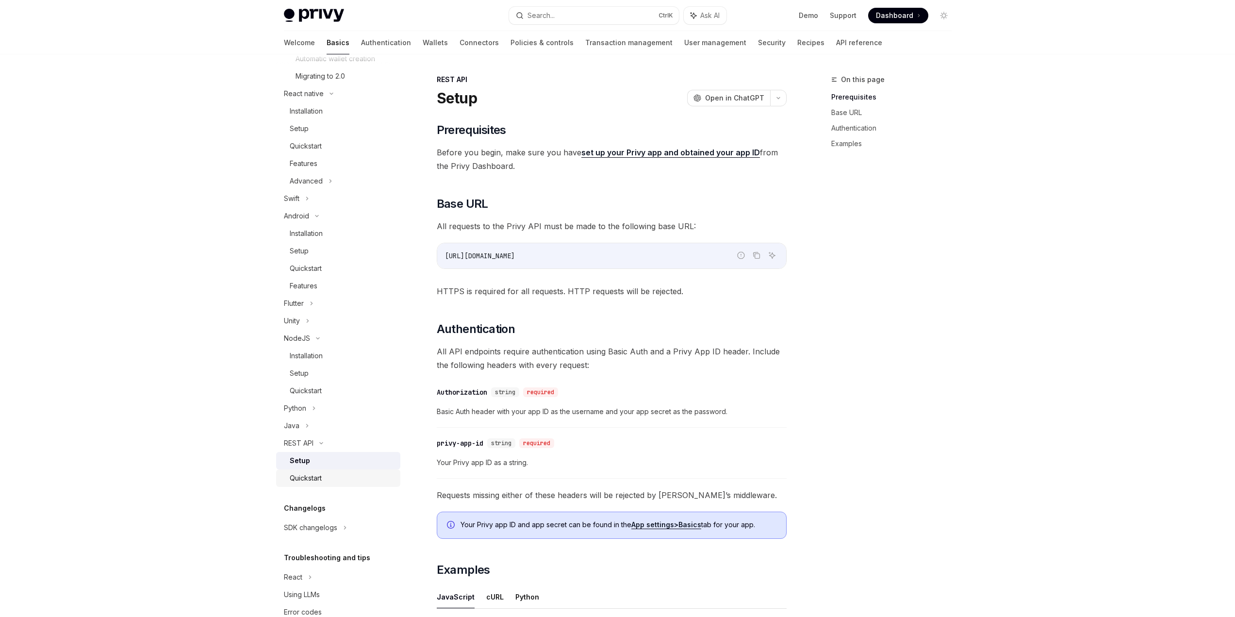
click at [317, 484] on div "Quickstart" at bounding box center [306, 478] width 32 height 12
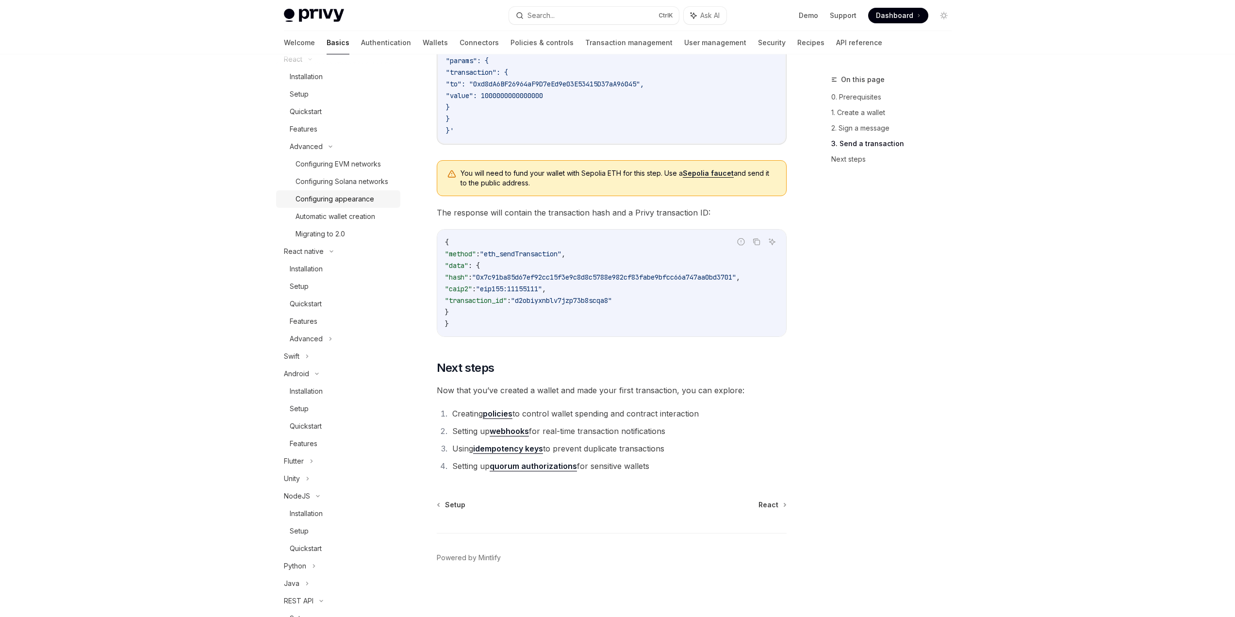
scroll to position [101, 0]
click at [312, 346] on div "Quickstart" at bounding box center [306, 340] width 32 height 12
type textarea "*"
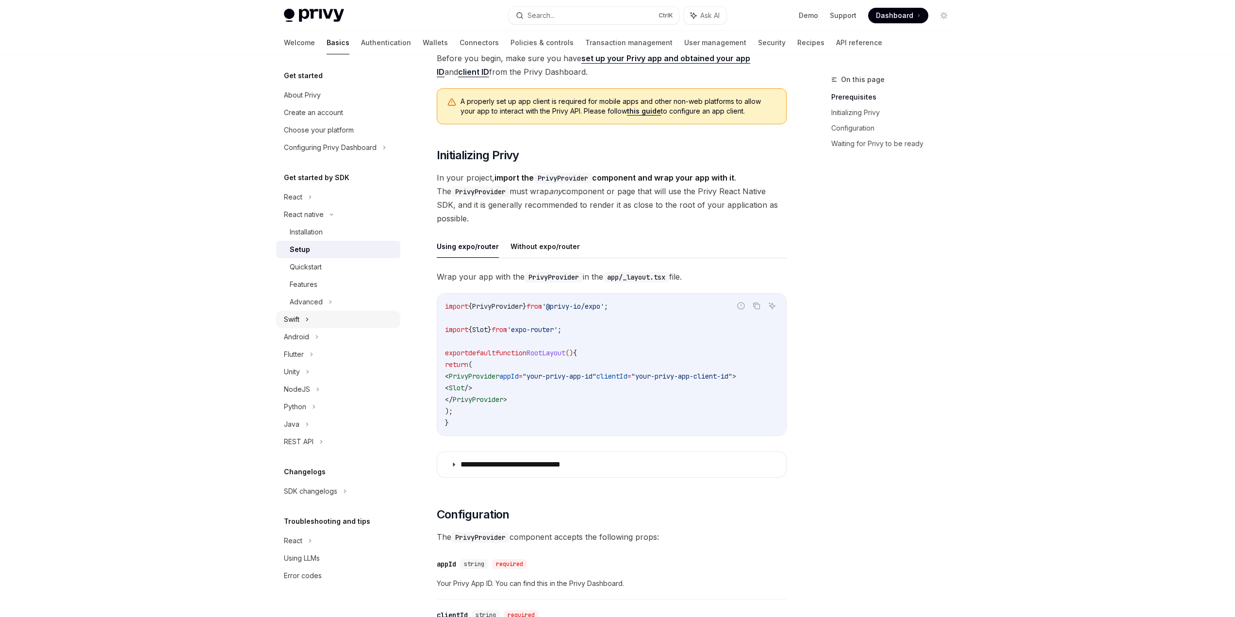
scroll to position [291, 0]
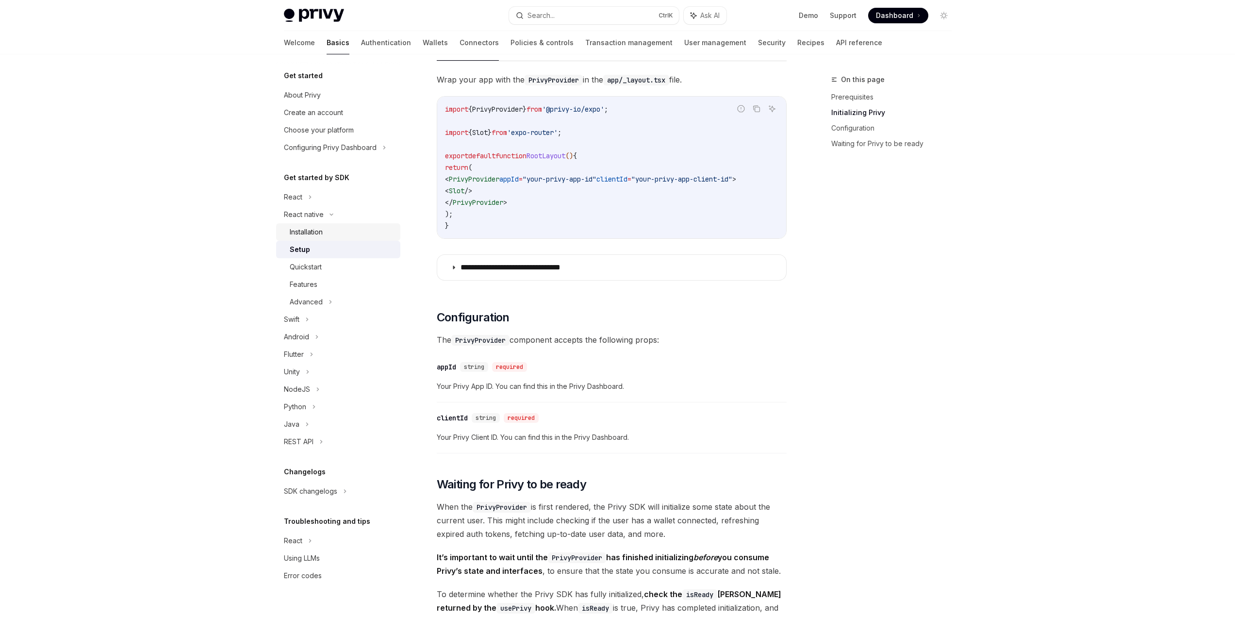
click at [311, 230] on div "Installation" at bounding box center [306, 232] width 33 height 12
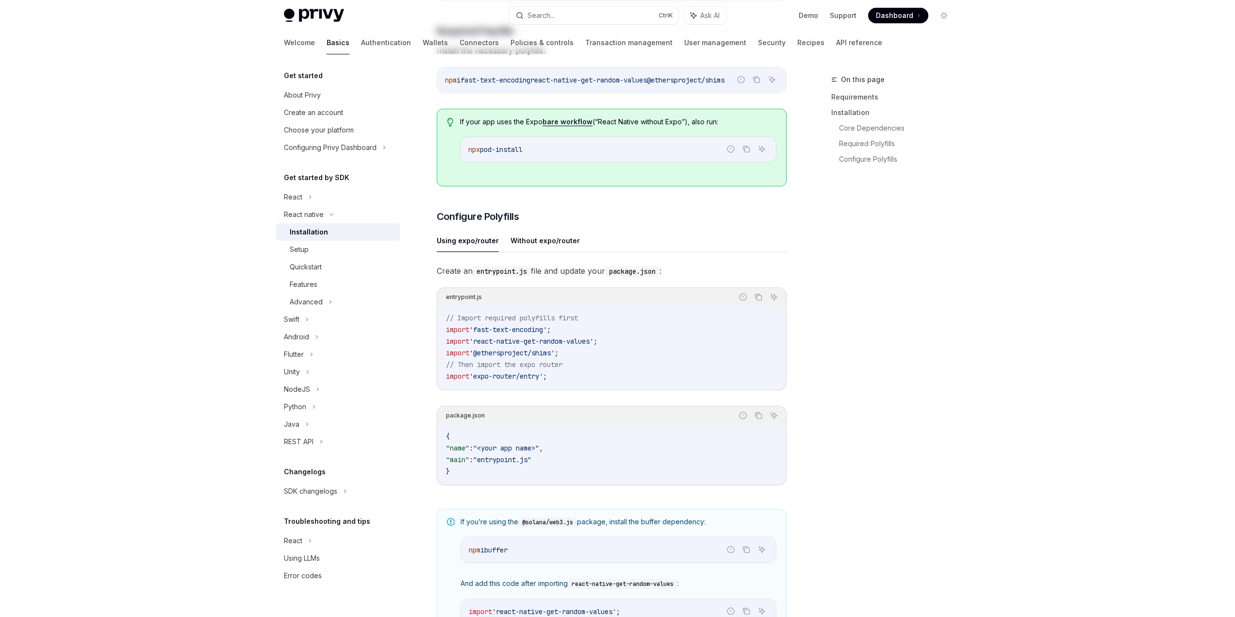
type textarea "*"
